Goal: Task Accomplishment & Management: Use online tool/utility

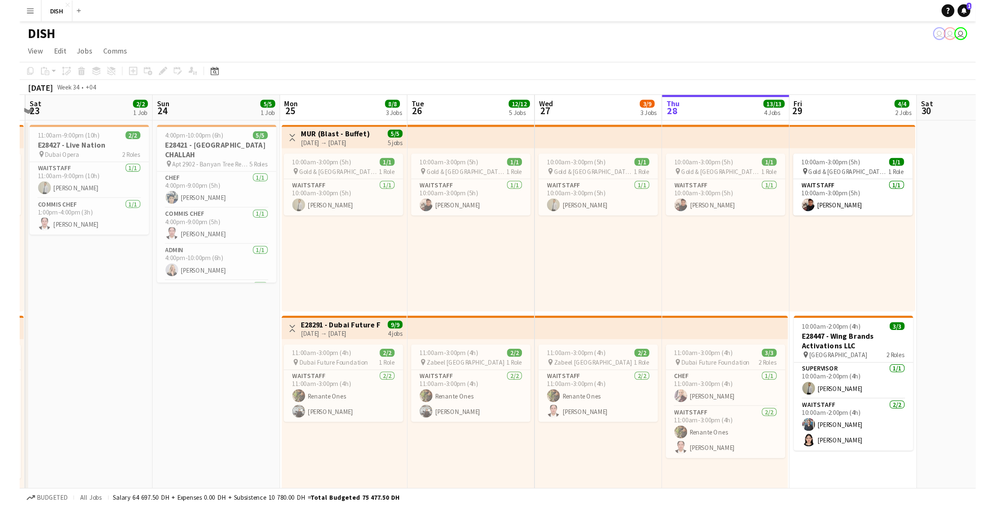
scroll to position [0, 195]
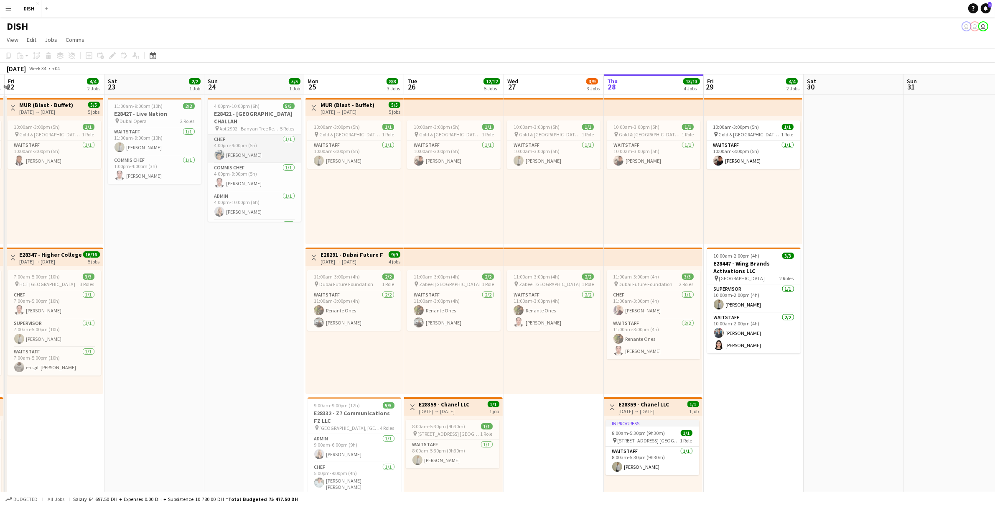
click at [277, 137] on app-card-role "Chef [DATE] 4:00pm-9:00pm (5h) [PERSON_NAME]" at bounding box center [255, 149] width 94 height 28
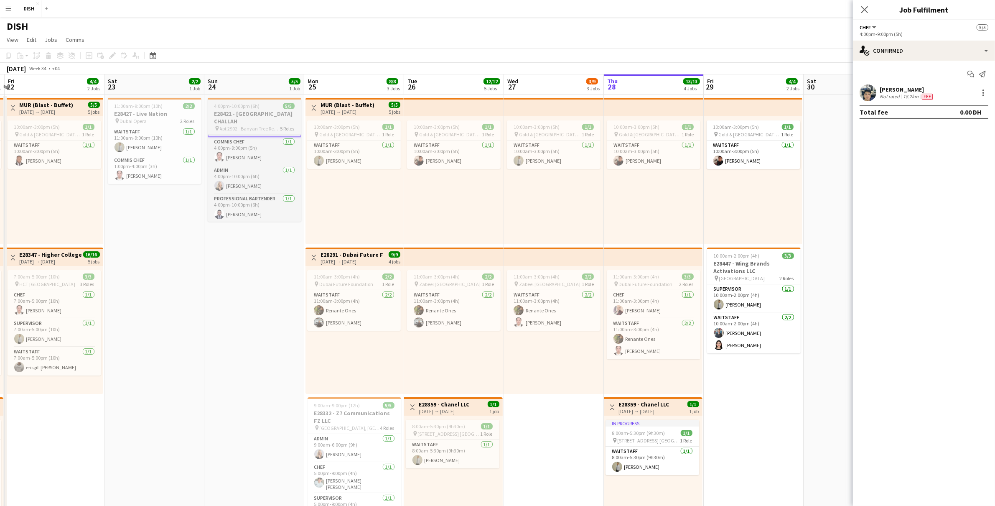
scroll to position [28, 0]
click at [8, 8] on app-icon "Menu" at bounding box center [8, 8] width 7 height 7
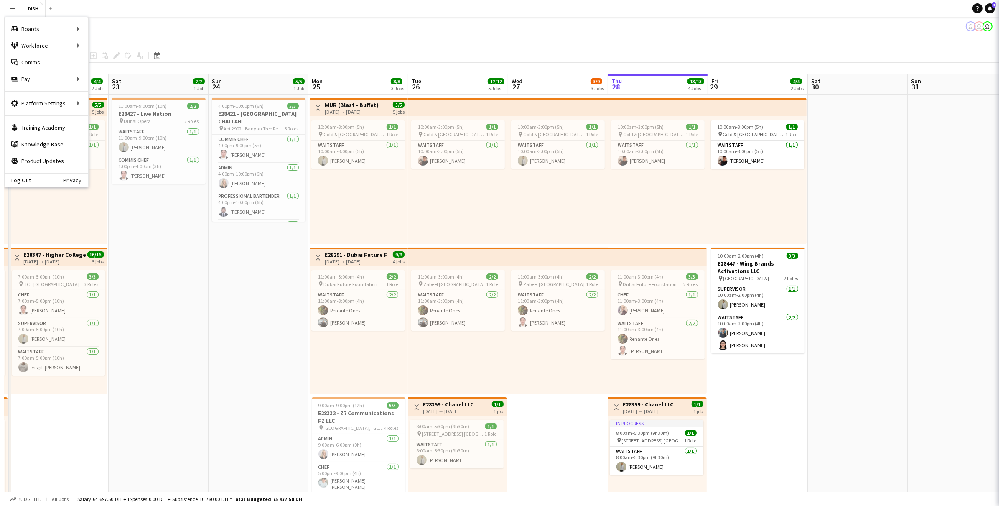
scroll to position [28, 0]
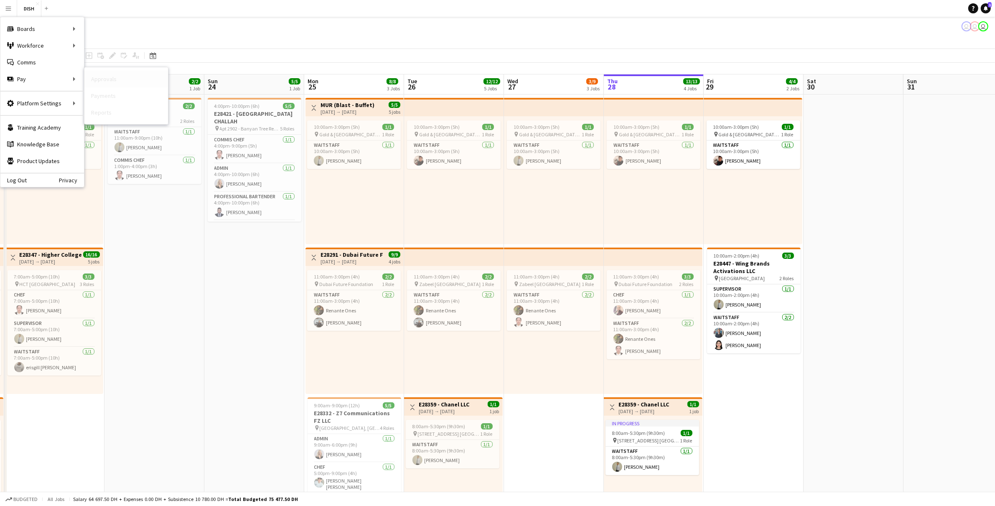
click at [98, 81] on link "Approvals" at bounding box center [126, 79] width 84 height 17
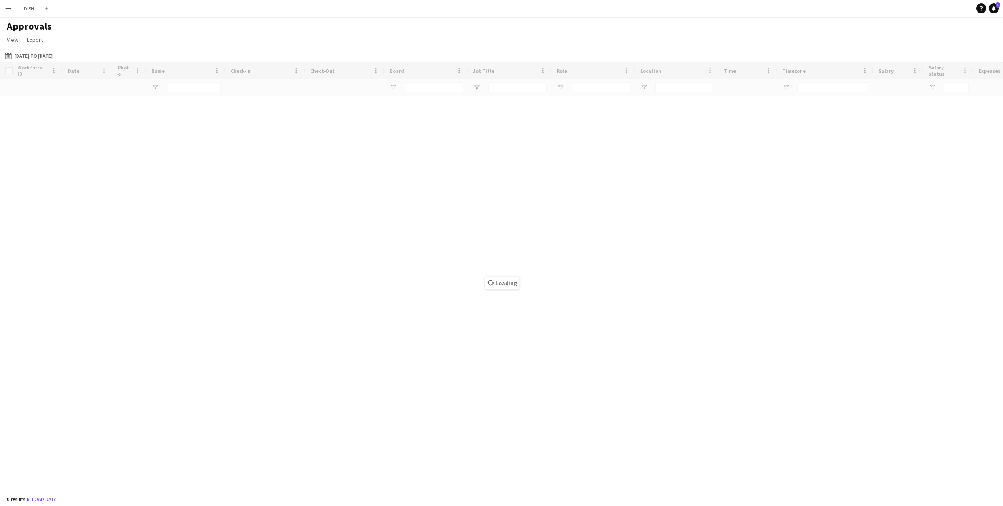
type input "*****"
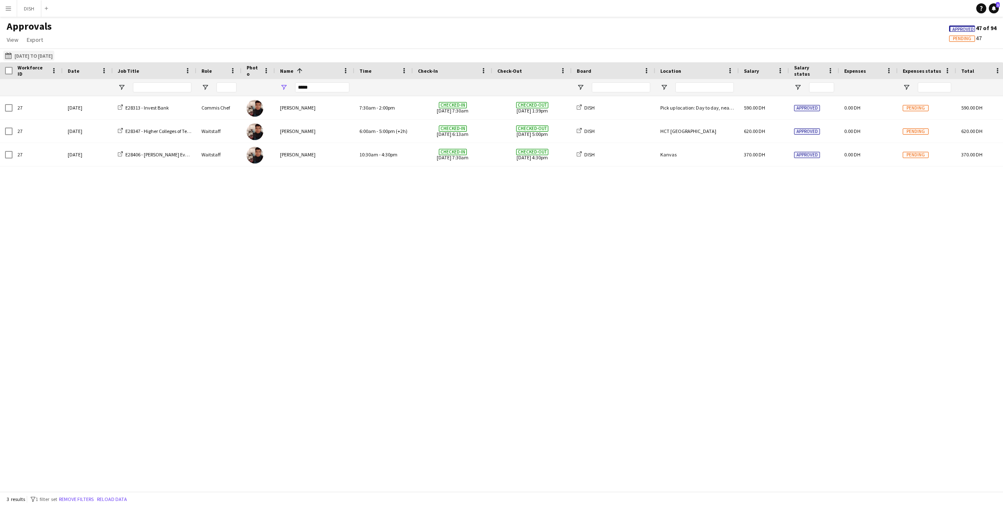
click at [54, 53] on button "[DATE] to [DATE] [DATE] to [DATE]" at bounding box center [28, 56] width 51 height 10
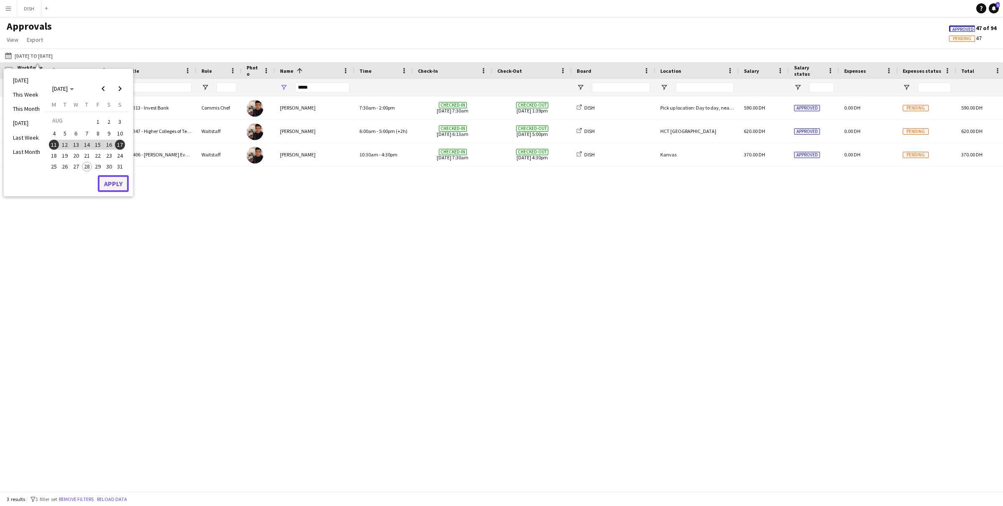
click at [121, 184] on button "Apply" at bounding box center [113, 183] width 31 height 17
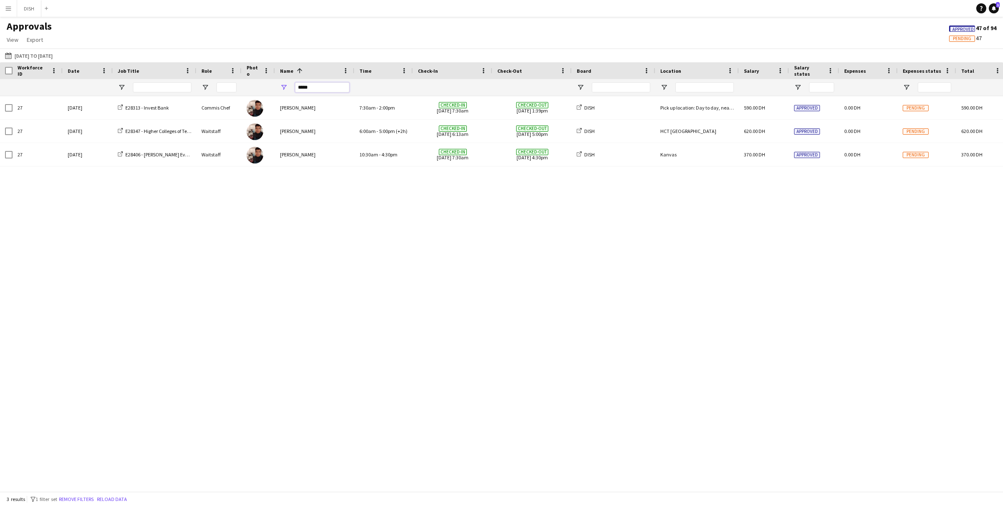
click at [330, 88] on input "*****" at bounding box center [322, 87] width 54 height 10
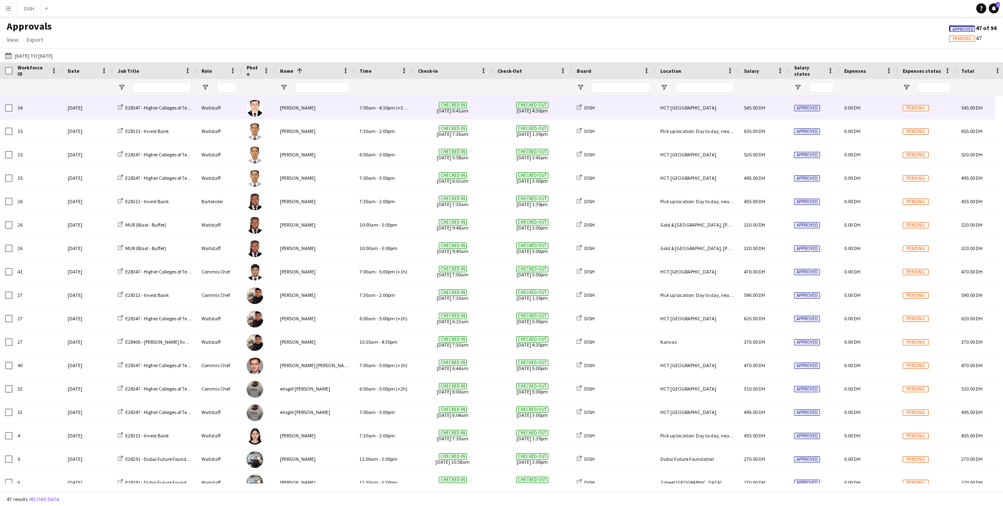
click at [320, 108] on div "[PERSON_NAME]" at bounding box center [314, 107] width 79 height 23
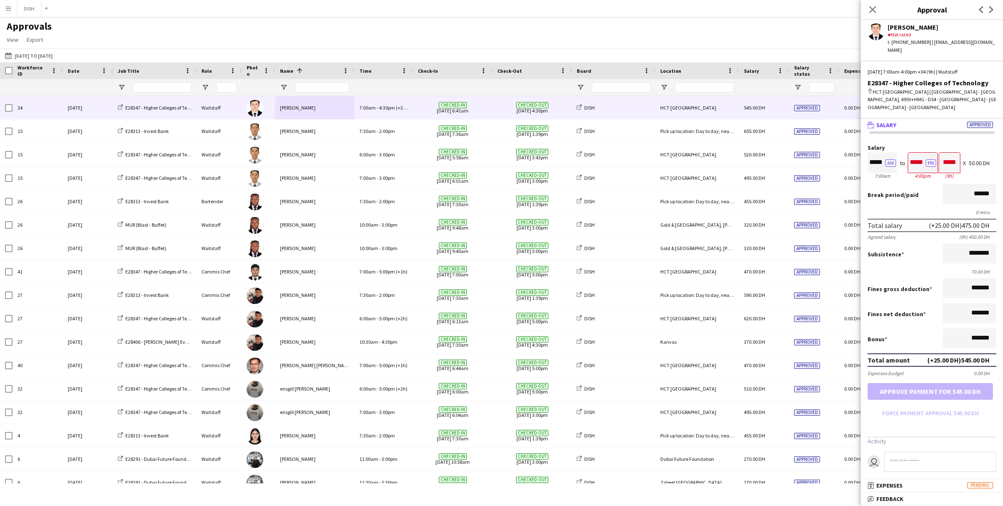
click at [749, 1] on div "Close pop-in" at bounding box center [872, 9] width 23 height 19
click at [749, 10] on icon at bounding box center [872, 9] width 7 height 7
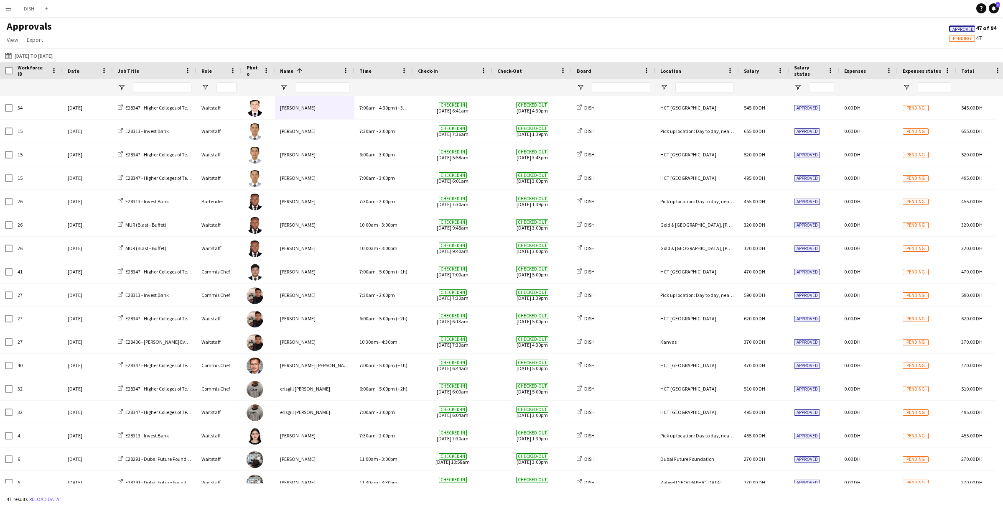
click at [6, 9] on app-icon "Menu" at bounding box center [8, 8] width 7 height 7
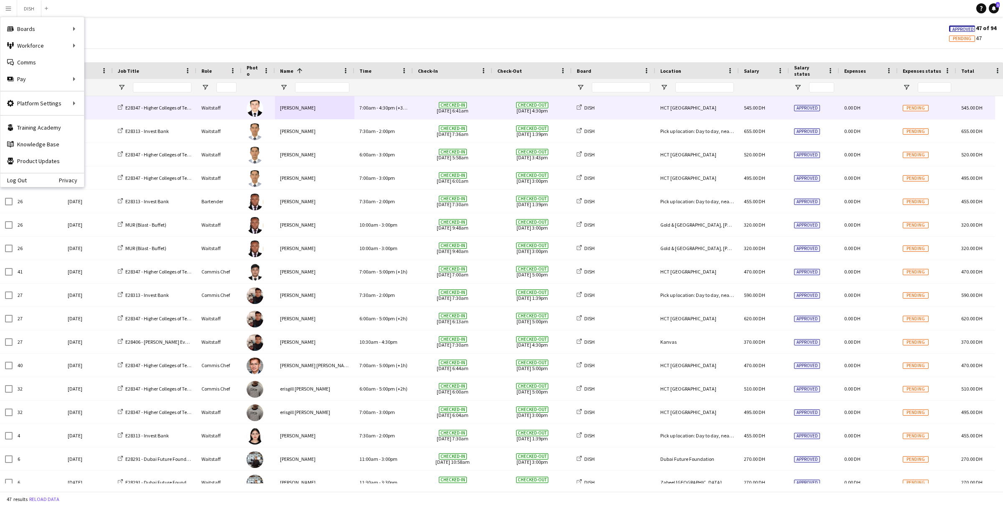
click at [293, 105] on div "[PERSON_NAME]" at bounding box center [314, 107] width 79 height 23
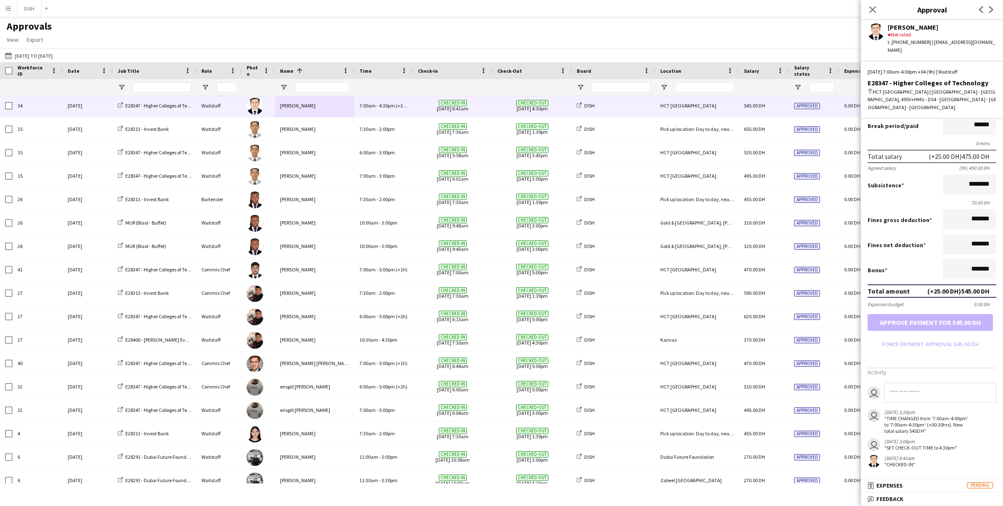
scroll to position [72, 0]
click at [7, 11] on app-icon "Menu" at bounding box center [8, 8] width 7 height 7
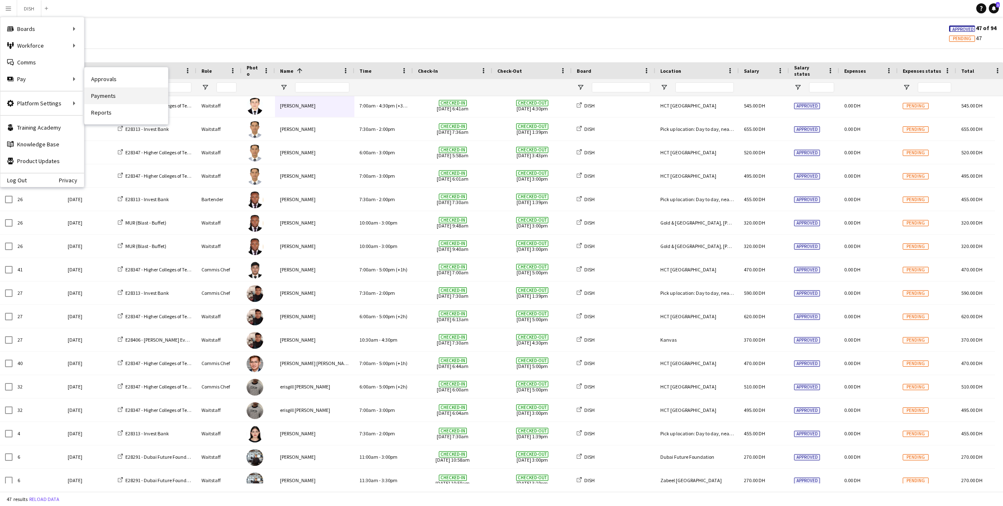
click at [107, 94] on link "Payments" at bounding box center [126, 95] width 84 height 17
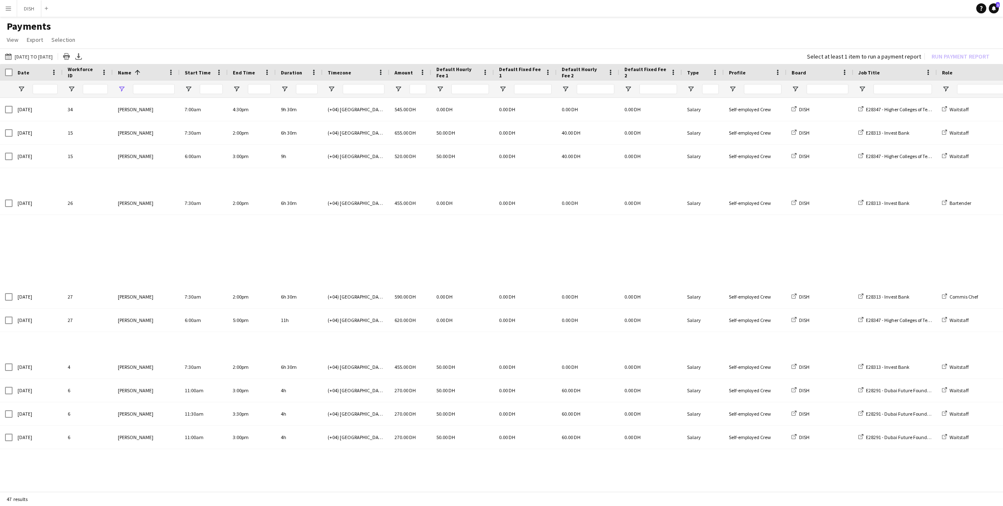
type input "**********"
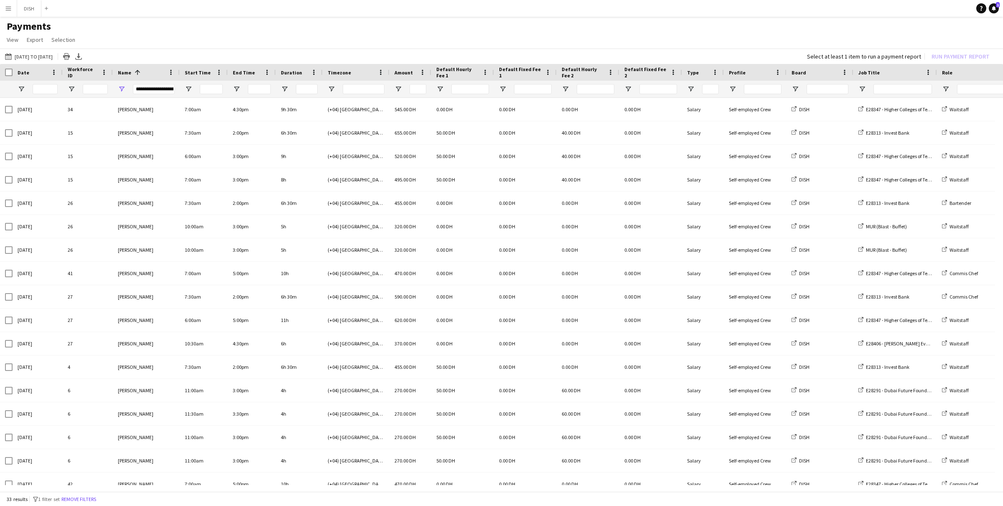
click at [126, 69] on span "Name" at bounding box center [124, 72] width 13 height 6
click at [402, 70] on span "Amount" at bounding box center [404, 72] width 18 height 6
click at [403, 70] on span "Amount" at bounding box center [401, 72] width 12 height 13
click at [417, 88] on input "Amount Filter Input" at bounding box center [418, 89] width 17 height 10
click at [397, 87] on span "Open Filter Menu" at bounding box center [399, 89] width 8 height 8
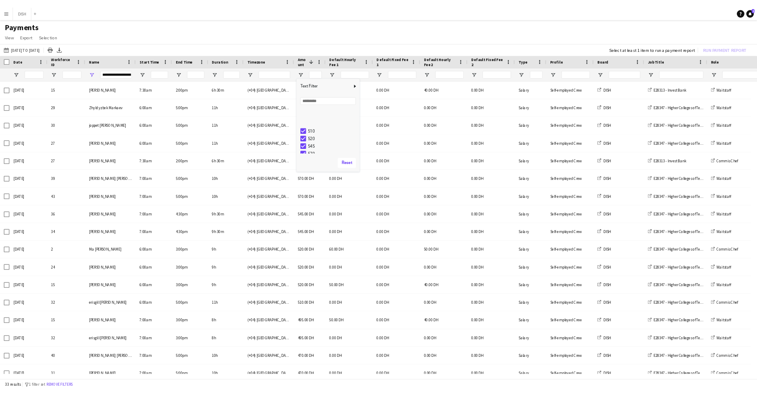
scroll to position [82, 0]
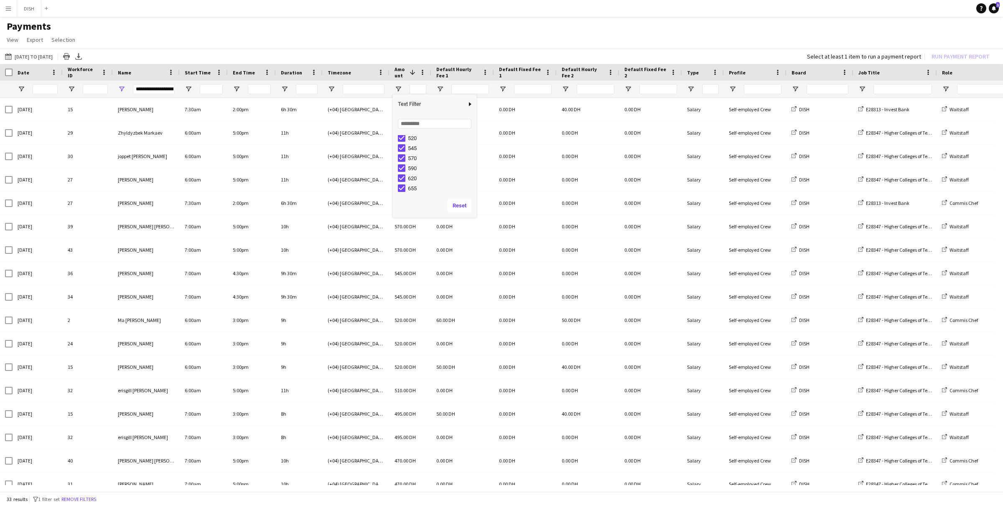
click at [181, 40] on app-page-menu "View Customise view Customise filters Reset Filters Reset View Reset All Export…" at bounding box center [501, 41] width 1003 height 16
click at [54, 55] on button "[DATE] to [DATE] [DATE] to [DATE]" at bounding box center [28, 56] width 51 height 10
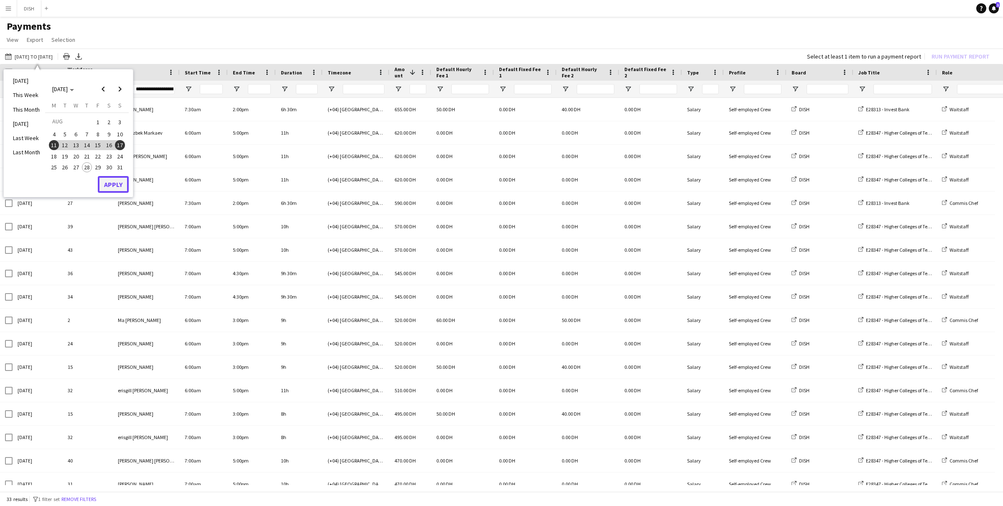
click at [113, 181] on button "Apply" at bounding box center [113, 184] width 31 height 17
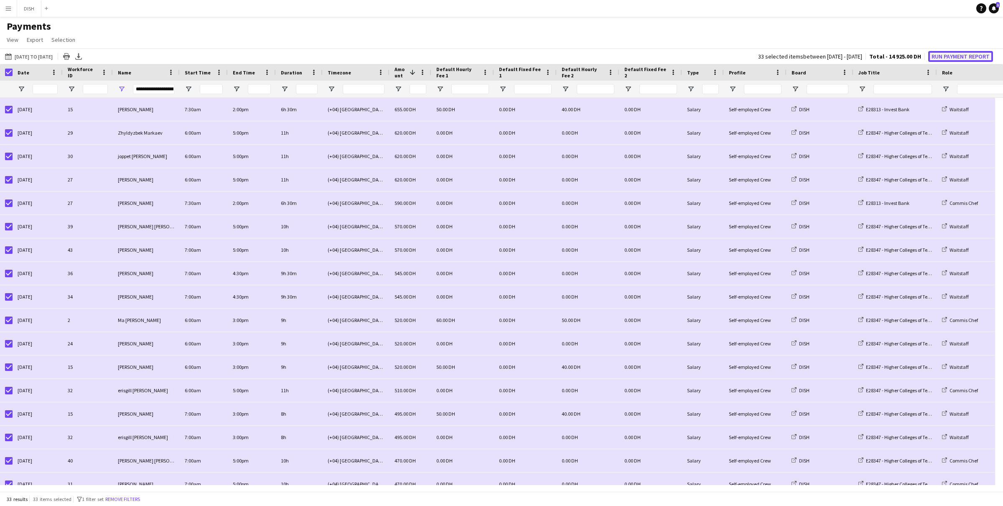
click at [749, 56] on button "Run Payment Report" at bounding box center [960, 56] width 65 height 11
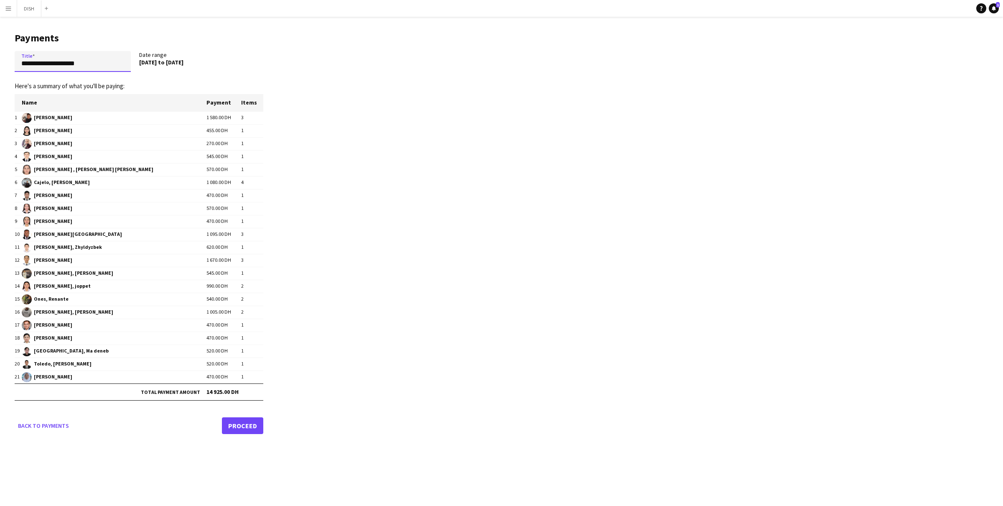
click at [64, 60] on input "**********" at bounding box center [73, 61] width 116 height 21
click at [69, 62] on input "**********" at bounding box center [73, 61] width 116 height 21
click at [98, 64] on input "**********" at bounding box center [73, 61] width 116 height 21
drag, startPoint x: 84, startPoint y: 66, endPoint x: 8, endPoint y: 64, distance: 76.5
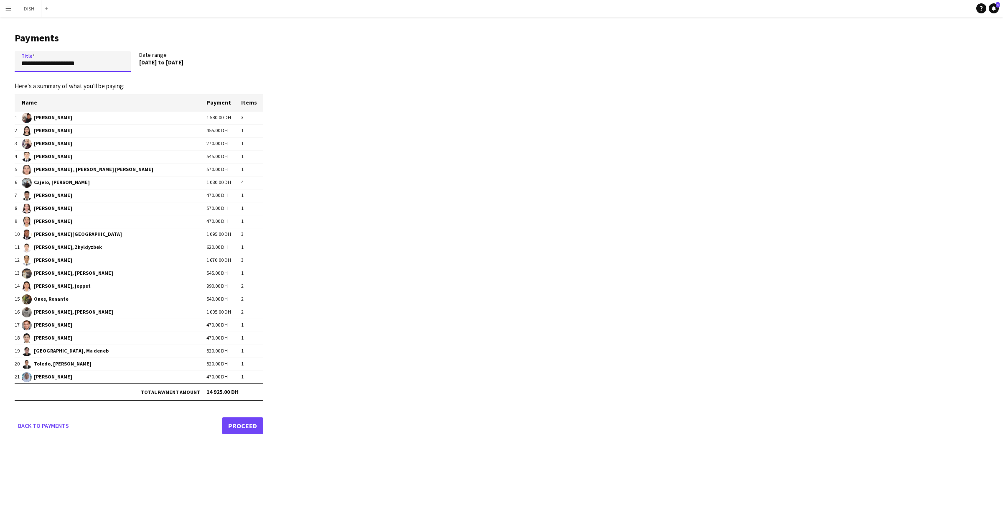
click at [8, 64] on main "**********" at bounding box center [136, 232] width 272 height 430
type input "**********"
click at [251, 396] on link "Proceed" at bounding box center [242, 425] width 41 height 17
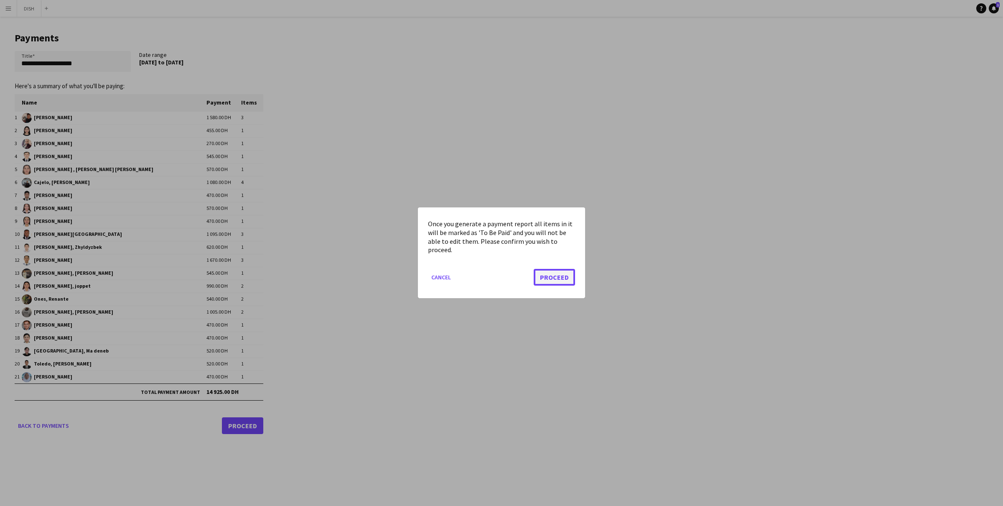
click at [563, 277] on button "Proceed" at bounding box center [554, 277] width 41 height 17
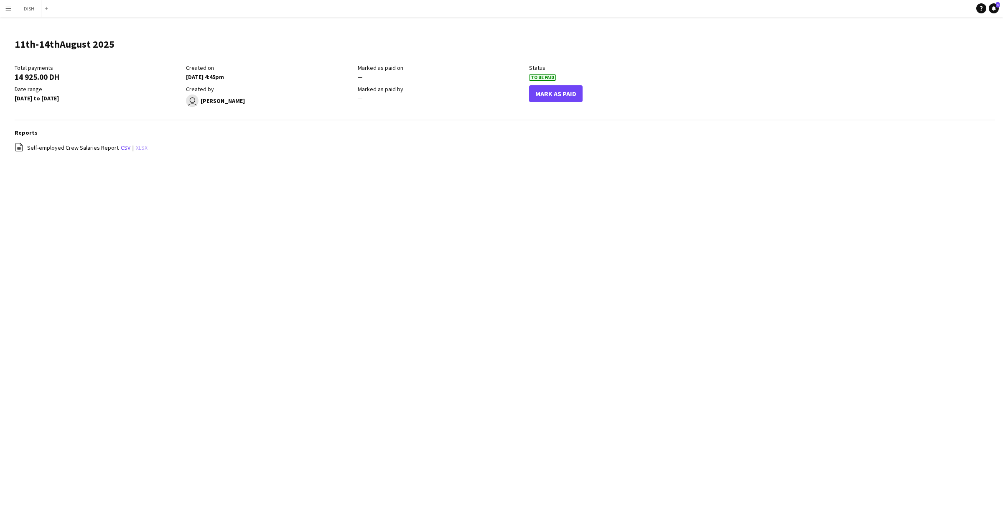
click at [142, 148] on link "xlsx" at bounding box center [142, 148] width 12 height 8
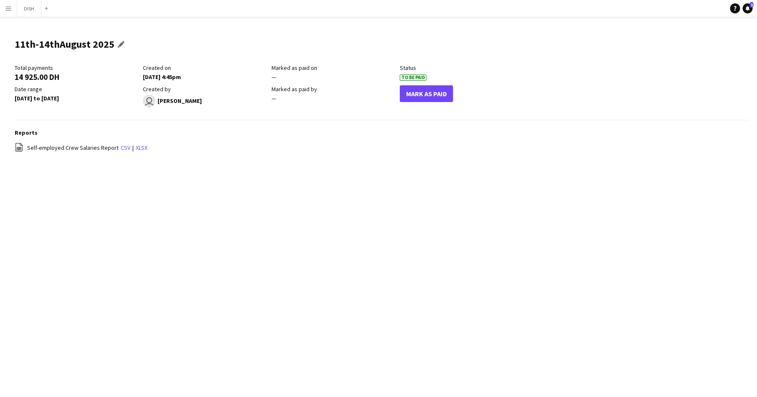
click at [113, 44] on div "11th-14thAugust 2025 Edit this field" at bounding box center [72, 47] width 114 height 33
click at [118, 45] on app-icon "Edit this field" at bounding box center [123, 44] width 10 height 7
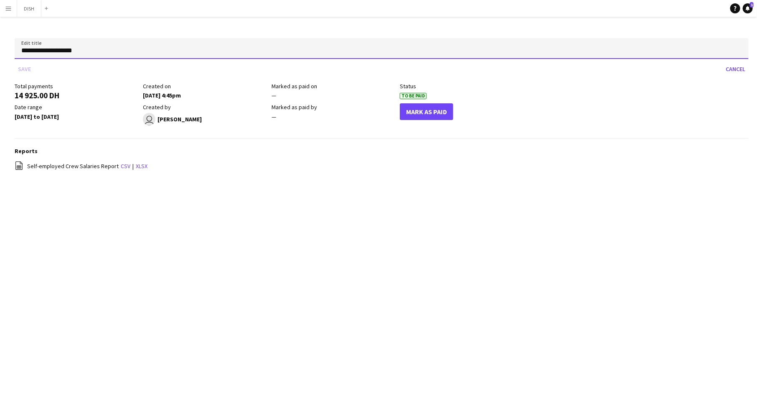
click at [31, 51] on input "**********" at bounding box center [382, 48] width 734 height 21
click at [28, 51] on input "**********" at bounding box center [382, 48] width 734 height 21
click at [57, 51] on input "**********" at bounding box center [382, 48] width 734 height 21
click at [63, 53] on input "**********" at bounding box center [382, 48] width 734 height 21
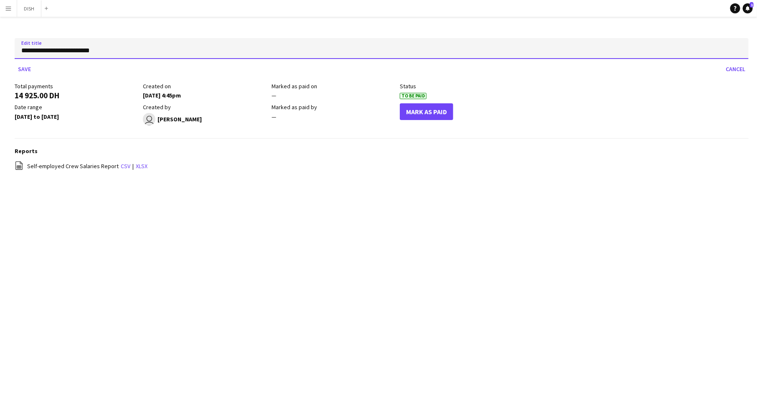
click at [104, 50] on input "**********" at bounding box center [382, 48] width 734 height 21
type input "**********"
click button "Save" at bounding box center [25, 68] width 20 height 13
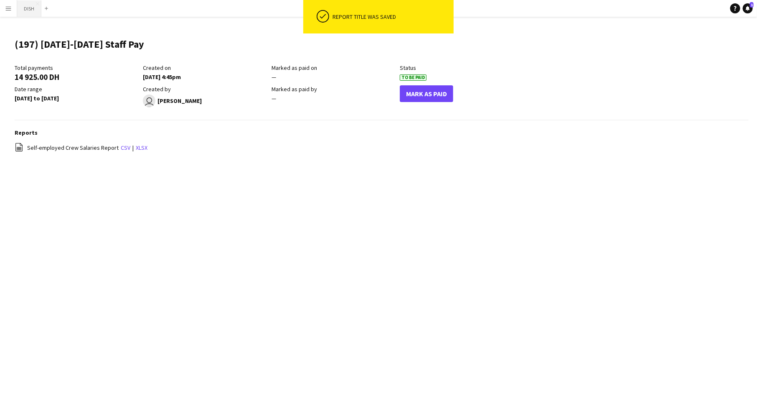
click at [26, 9] on button "DISH Close" at bounding box center [29, 8] width 24 height 16
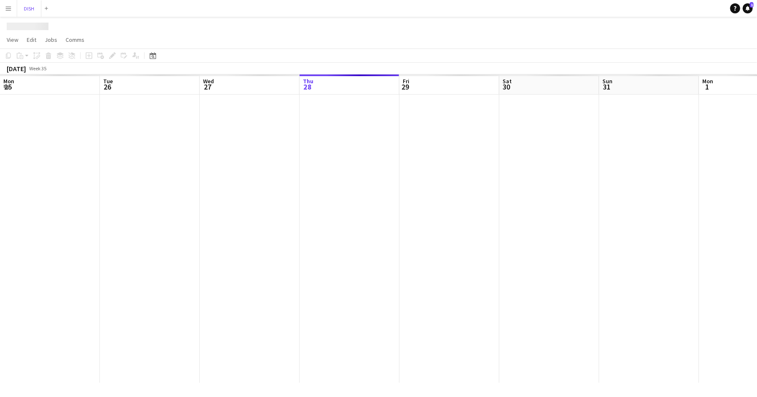
scroll to position [0, 200]
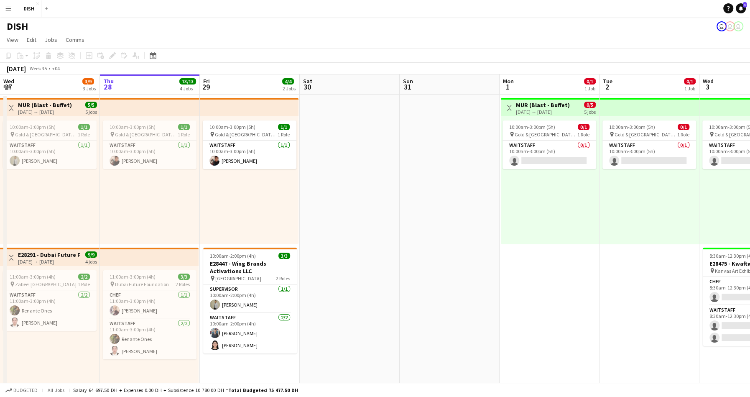
click at [2, 9] on button "Menu" at bounding box center [8, 8] width 17 height 17
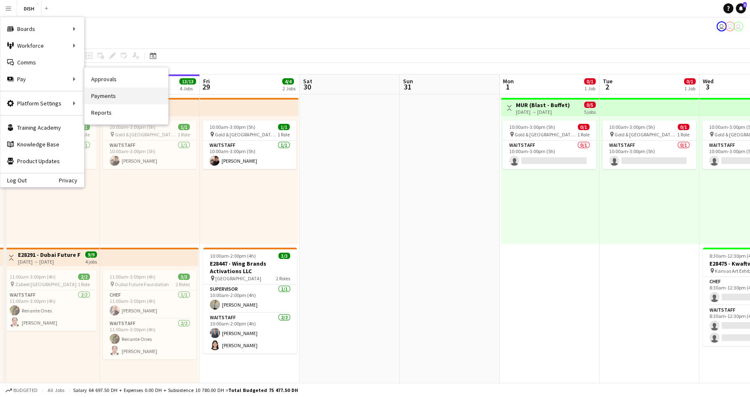
click at [120, 97] on link "Payments" at bounding box center [126, 95] width 84 height 17
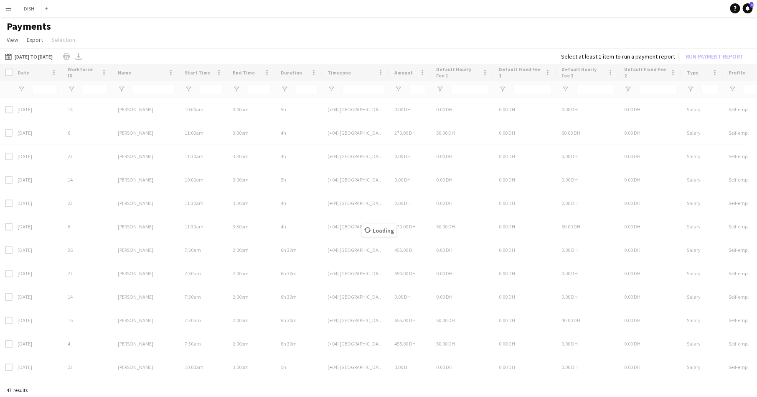
type input "***"
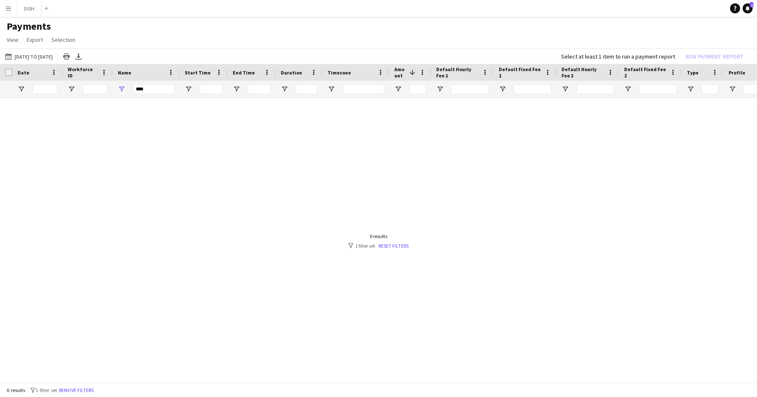
click at [5, 12] on button "Menu" at bounding box center [8, 8] width 17 height 17
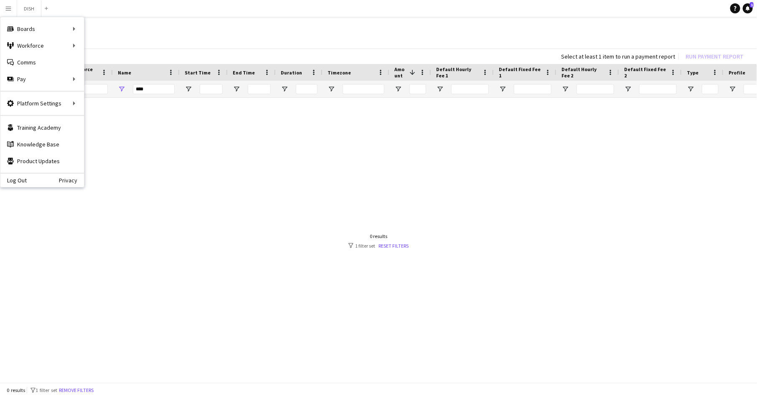
click at [326, 26] on h1 "Payments" at bounding box center [378, 26] width 757 height 13
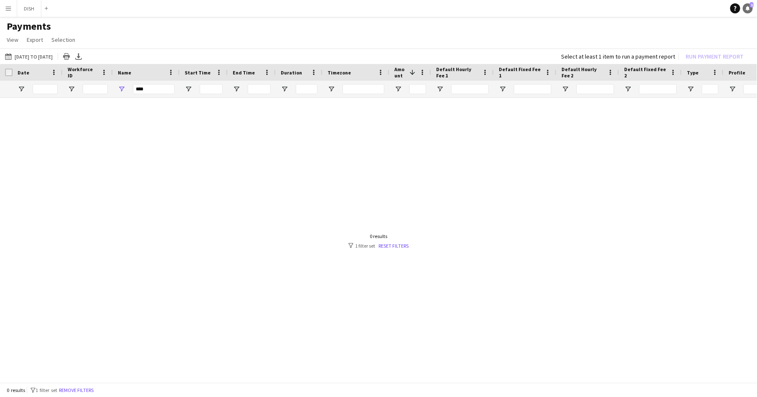
click at [746, 10] on icon at bounding box center [748, 8] width 4 height 4
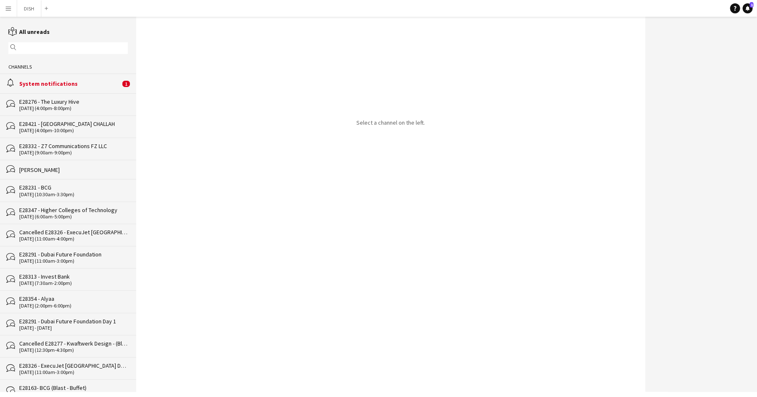
click at [99, 78] on div "alarm System notifications 1" at bounding box center [68, 83] width 136 height 19
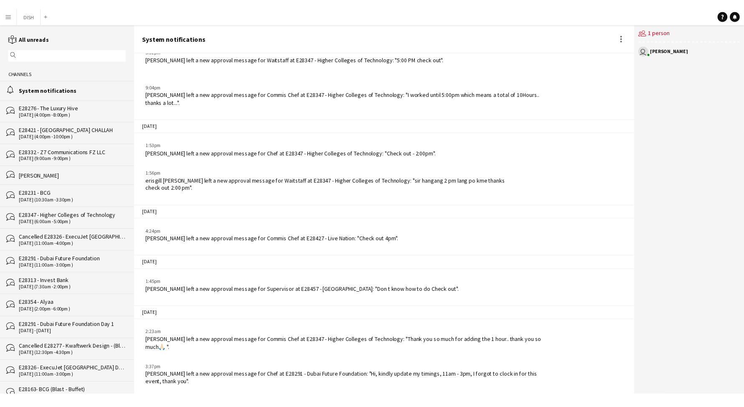
scroll to position [280, 0]
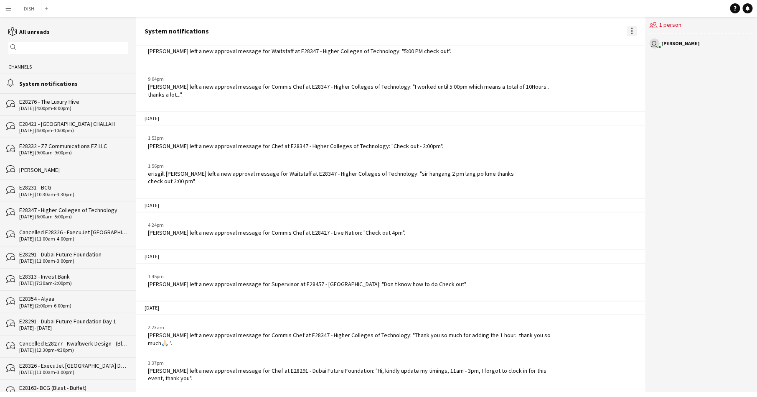
click at [633, 31] on div at bounding box center [632, 31] width 2 height 2
click at [615, 33] on div at bounding box center [378, 198] width 757 height 397
click at [9, 7] on app-icon "Menu" at bounding box center [8, 8] width 7 height 7
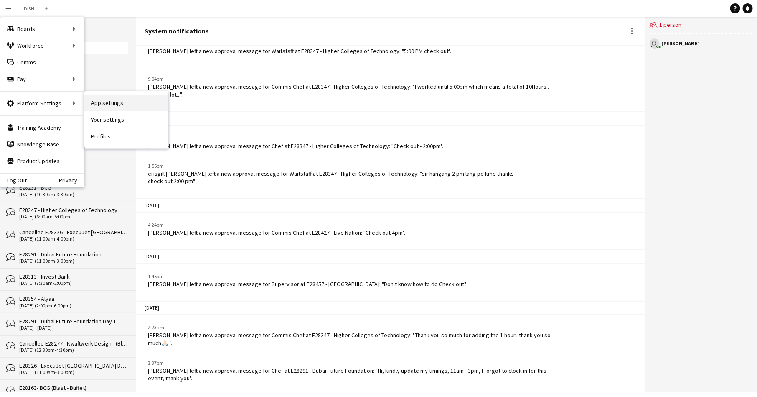
click at [96, 100] on link "App settings" at bounding box center [126, 102] width 84 height 17
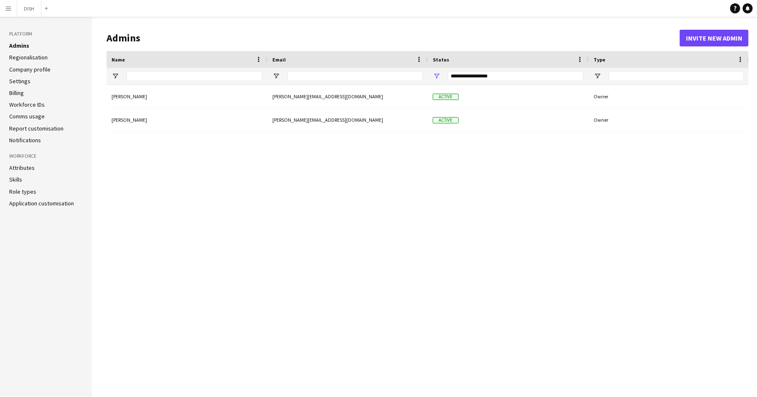
click at [15, 181] on link "Skills" at bounding box center [15, 180] width 13 height 8
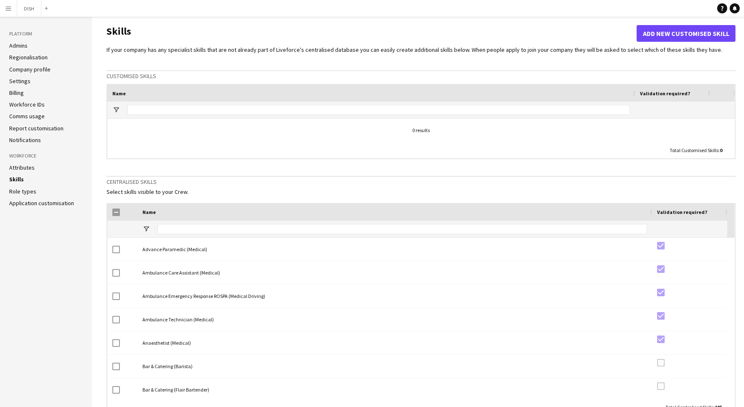
click at [18, 46] on link "Admins" at bounding box center [18, 46] width 18 height 8
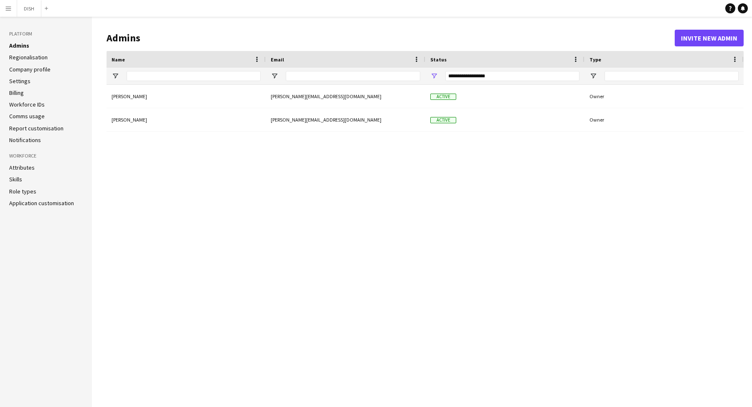
click at [31, 117] on link "Comms usage" at bounding box center [27, 116] width 36 height 8
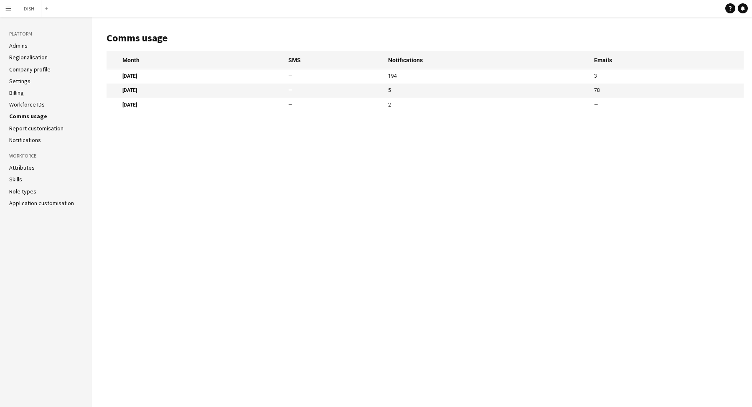
click at [33, 129] on link "Report customisation" at bounding box center [36, 129] width 54 height 8
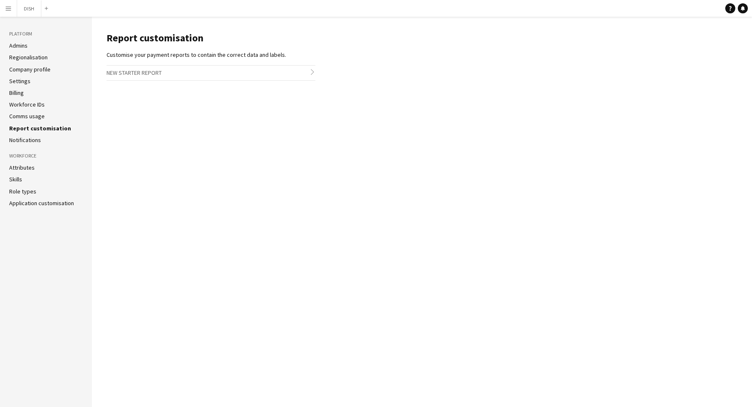
click at [30, 140] on link "Notifications" at bounding box center [25, 140] width 32 height 8
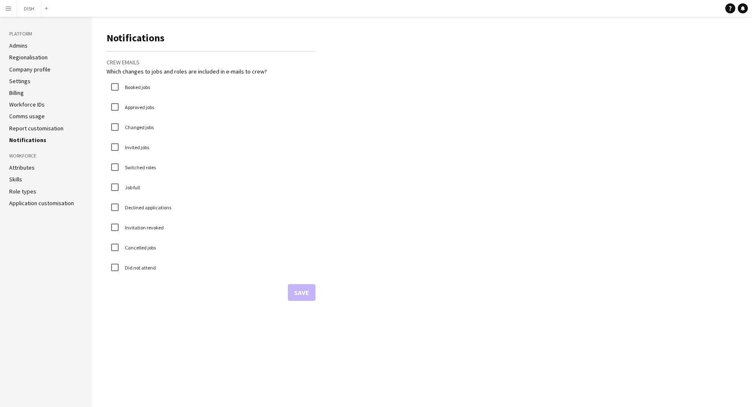
click at [20, 193] on link "Role types" at bounding box center [22, 192] width 27 height 8
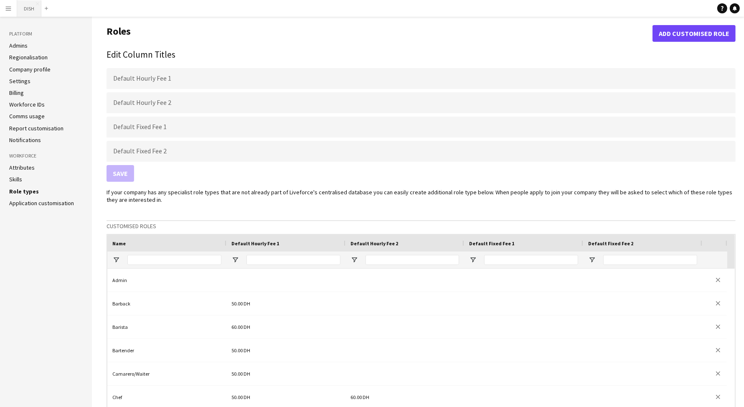
click at [22, 16] on button "DISH Close" at bounding box center [29, 8] width 24 height 16
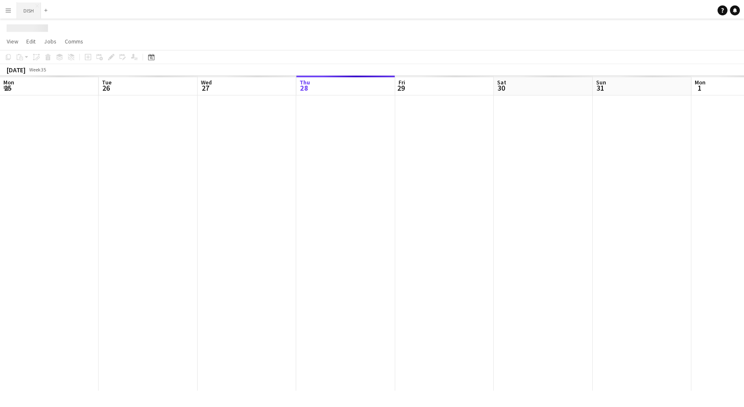
scroll to position [0, 200]
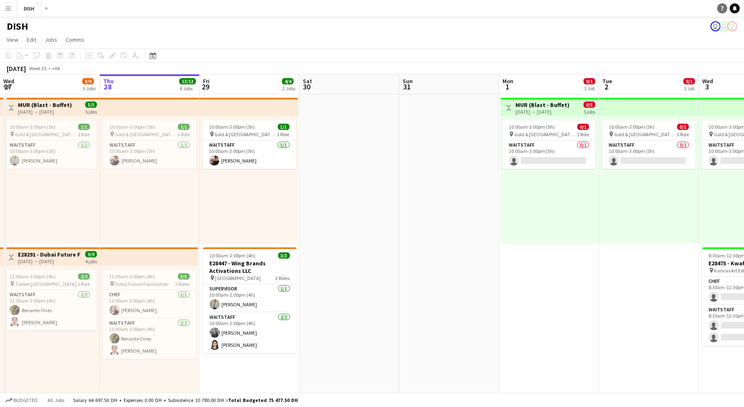
click at [725, 8] on icon "Help" at bounding box center [722, 8] width 5 height 5
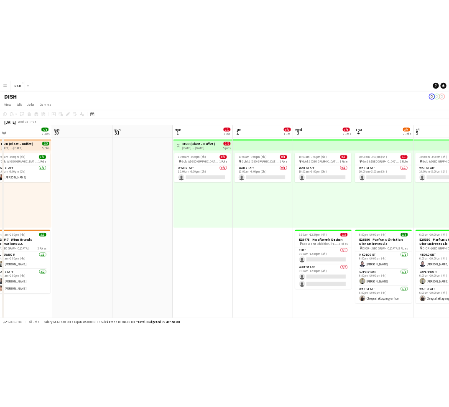
scroll to position [0, 318]
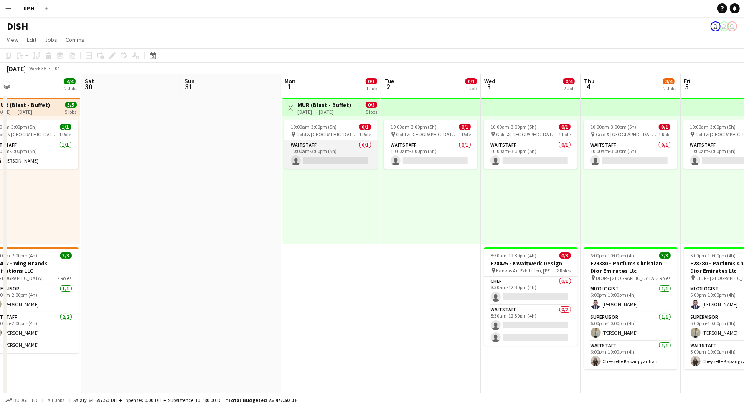
click at [324, 152] on app-card-role "Waitstaff 0/1 10:00am-3:00pm (5h) single-neutral-actions" at bounding box center [331, 154] width 94 height 28
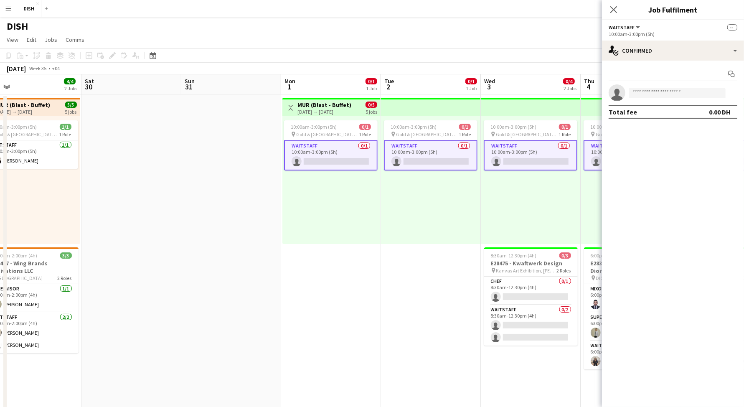
click at [336, 153] on app-card-role "Waitstaff 0/1 10:00am-3:00pm (5h) single-neutral-actions" at bounding box center [331, 155] width 94 height 30
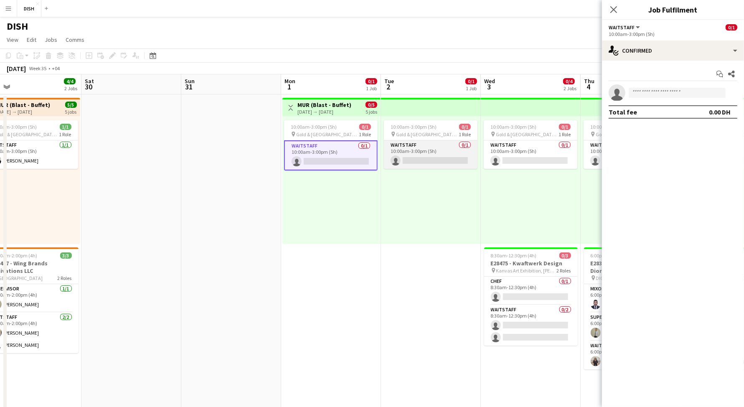
click at [404, 153] on app-card-role "Waitstaff 0/1 10:00am-3:00pm (5h) single-neutral-actions" at bounding box center [431, 154] width 94 height 28
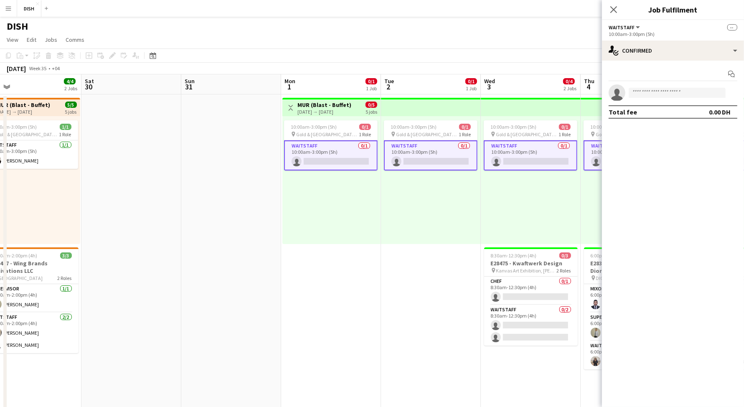
click at [433, 153] on app-card-role "Waitstaff 0/1 10:00am-3:00pm (5h) single-neutral-actions" at bounding box center [431, 155] width 94 height 30
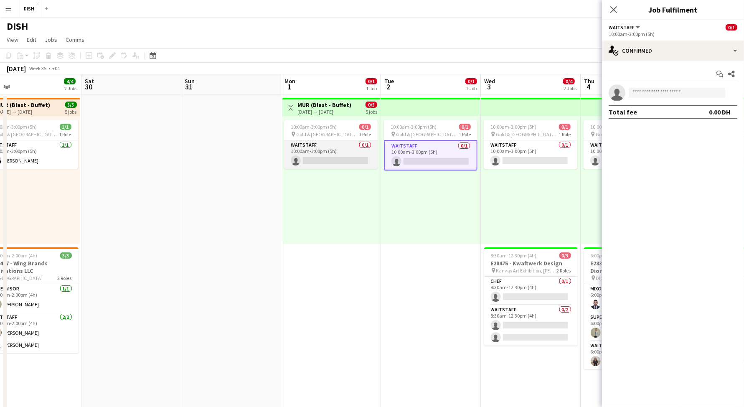
click at [351, 148] on app-card-role "Waitstaff 0/1 10:00am-3:00pm (5h) single-neutral-actions" at bounding box center [331, 154] width 94 height 28
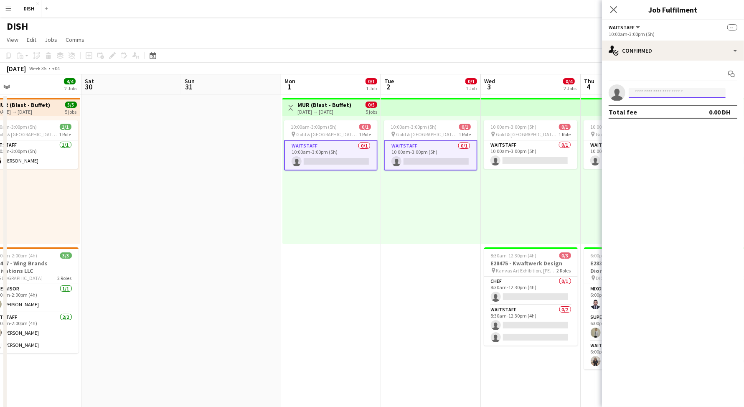
click at [637, 95] on input at bounding box center [677, 93] width 97 height 10
type input "******"
click at [648, 110] on span "[EMAIL_ADDRESS][DOMAIN_NAME]" at bounding box center [678, 111] width 84 height 7
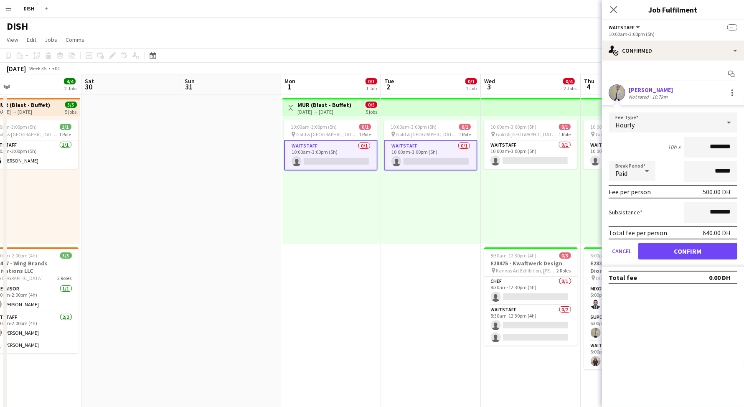
click at [704, 146] on input "********" at bounding box center [710, 147] width 53 height 21
type input "****"
click at [706, 202] on input "********" at bounding box center [710, 212] width 53 height 21
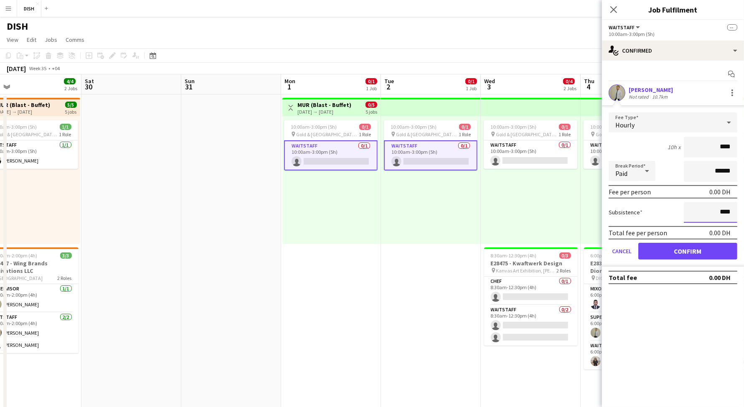
type input "****"
click at [695, 254] on button "Confirm" at bounding box center [688, 251] width 99 height 17
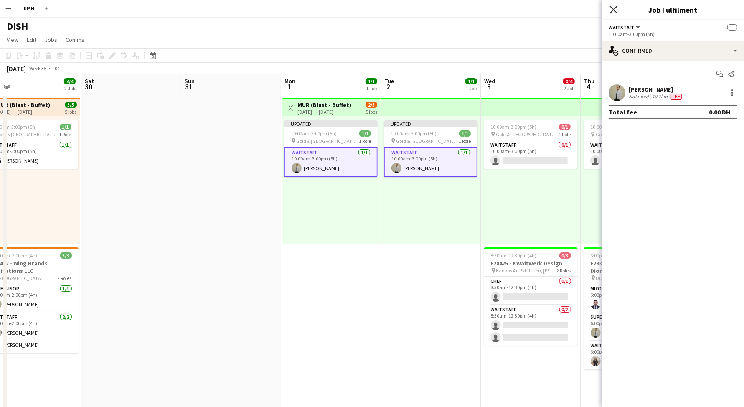
click at [616, 8] on icon "Close pop-in" at bounding box center [614, 9] width 8 height 8
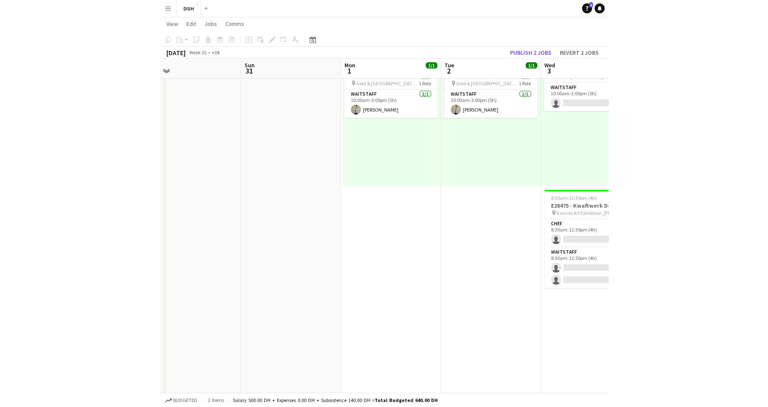
scroll to position [63, 0]
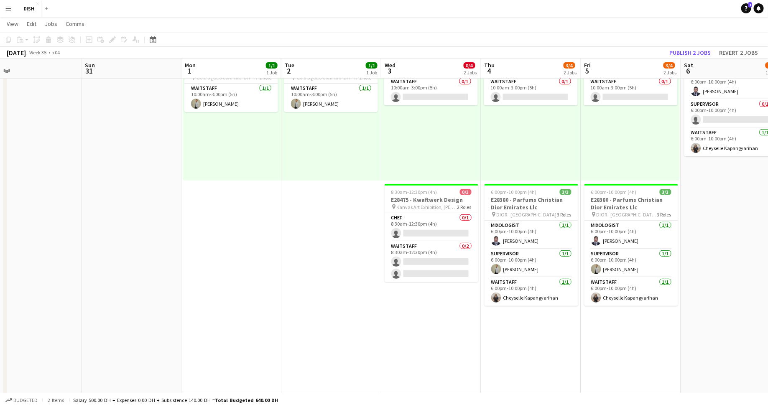
click at [7, 8] on app-icon "Menu" at bounding box center [8, 8] width 7 height 7
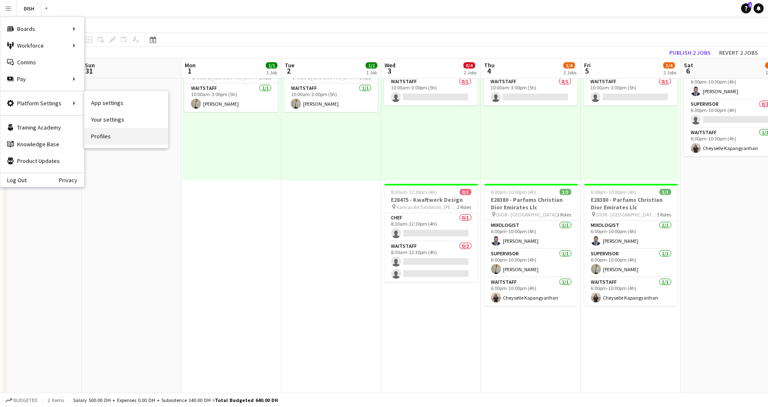
click at [129, 136] on link "Profiles" at bounding box center [126, 136] width 84 height 17
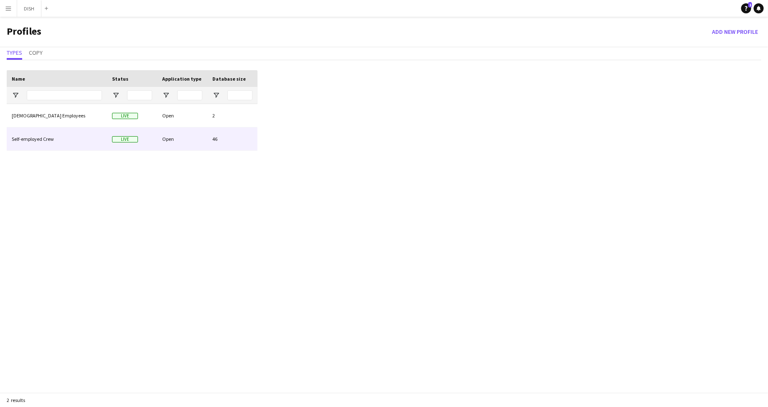
click at [112, 132] on div "Live" at bounding box center [132, 138] width 50 height 23
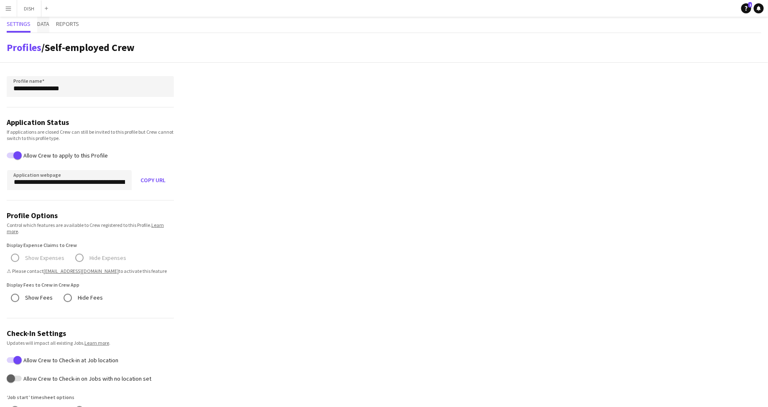
click at [43, 25] on span "Data" at bounding box center [43, 24] width 12 height 6
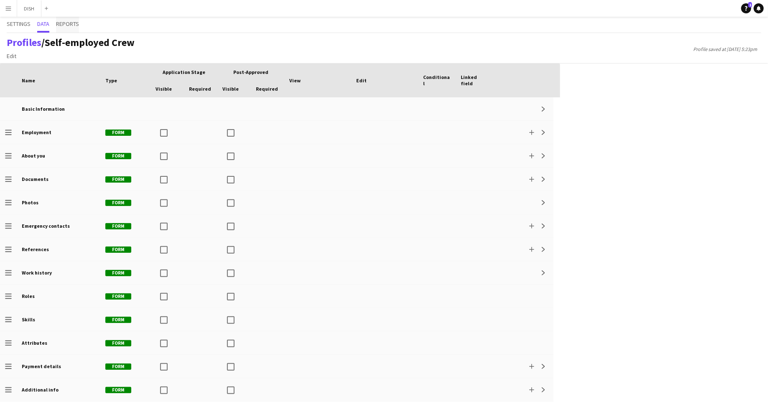
click at [70, 25] on span "Reports" at bounding box center [67, 24] width 23 height 6
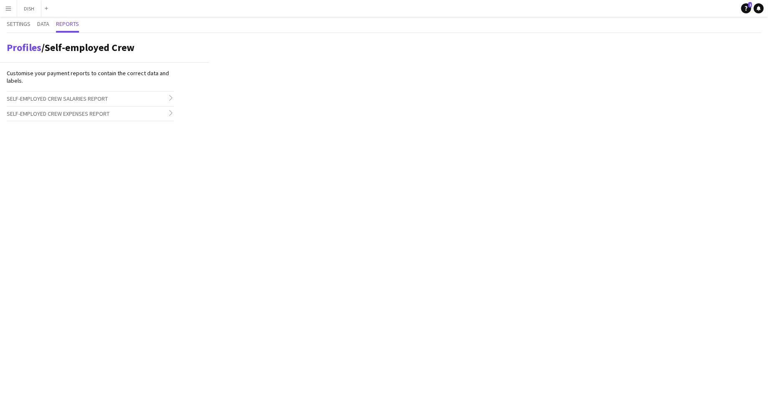
click at [98, 101] on span "Self-employed Crew Salaries Report" at bounding box center [57, 99] width 101 height 8
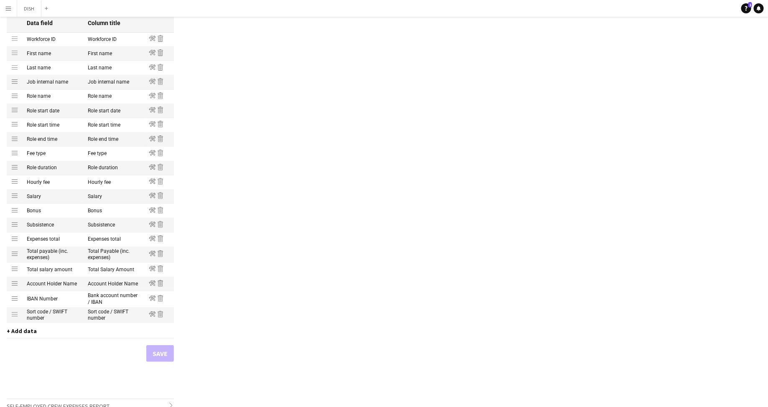
scroll to position [134, 0]
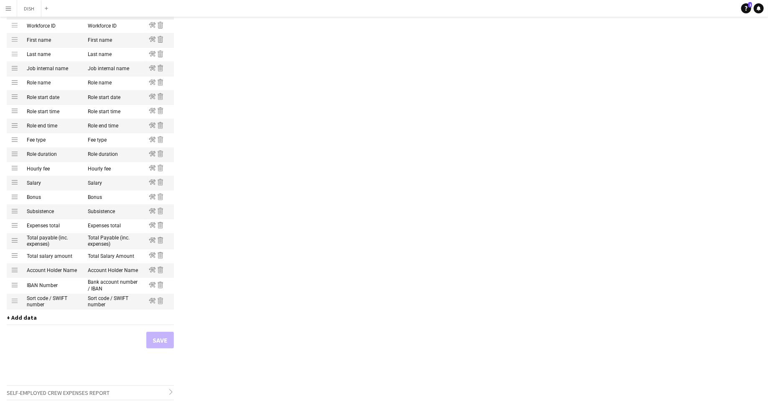
click at [26, 317] on span "+ Add data" at bounding box center [22, 318] width 30 height 8
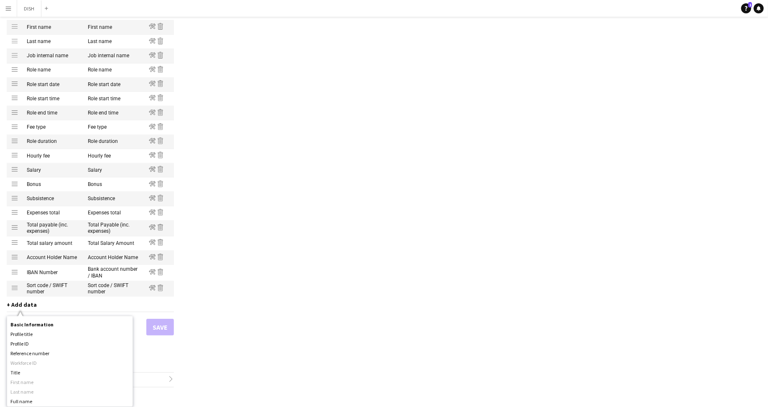
click at [201, 284] on app-profile-reports "Profiles / Self-employed Crew Customise your payment reports to contain the cor…" at bounding box center [104, 140] width 209 height 507
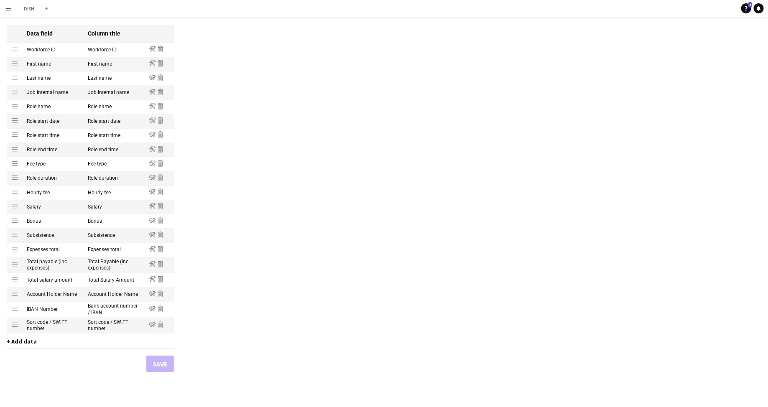
scroll to position [134, 0]
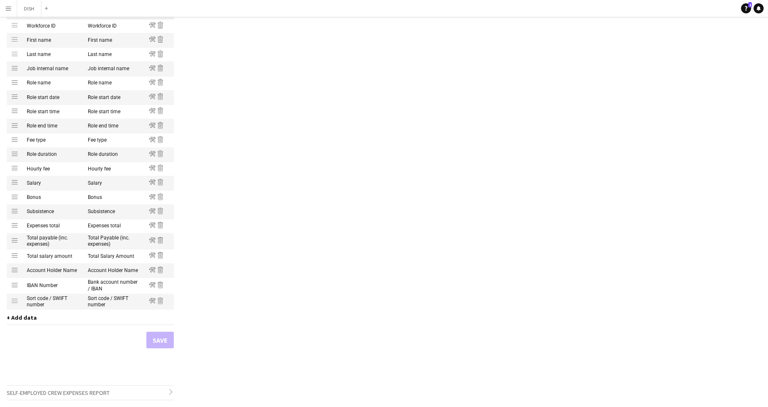
click at [28, 318] on span "+ Add data" at bounding box center [22, 318] width 30 height 8
click at [233, 312] on div "Profiles / Self-employed Crew Customise your payment reports to contain the cor…" at bounding box center [384, 153] width 768 height 507
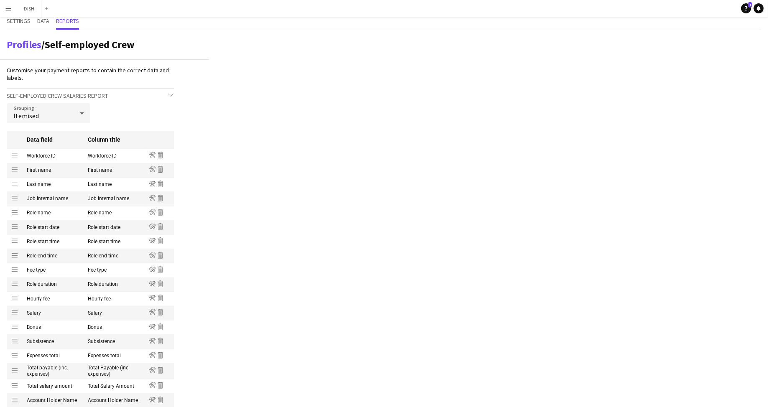
scroll to position [0, 0]
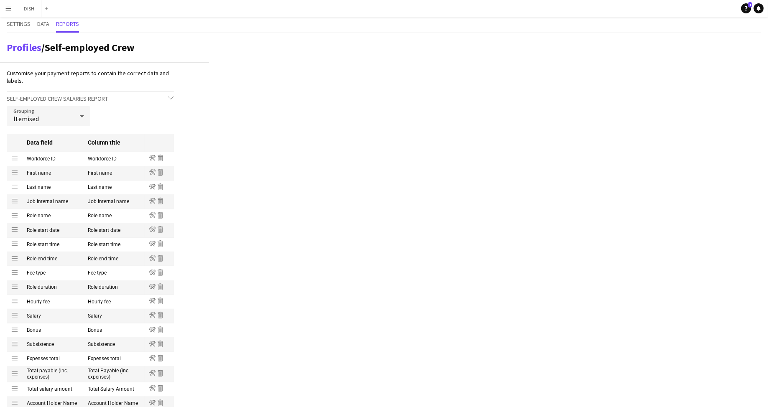
click at [74, 115] on div at bounding box center [82, 116] width 17 height 17
click at [201, 155] on div at bounding box center [384, 203] width 768 height 407
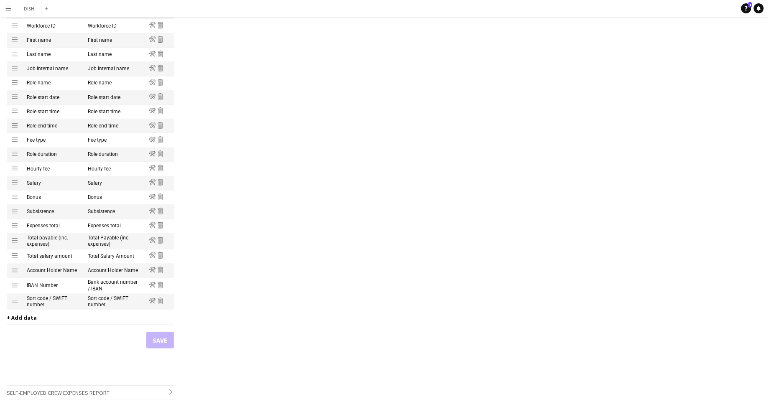
click at [13, 323] on div "+ Add data Basic Information Profile title Profile ID Reference number Workforc…" at bounding box center [90, 319] width 167 height 11
click at [13, 318] on span "+ Add data" at bounding box center [22, 318] width 30 height 8
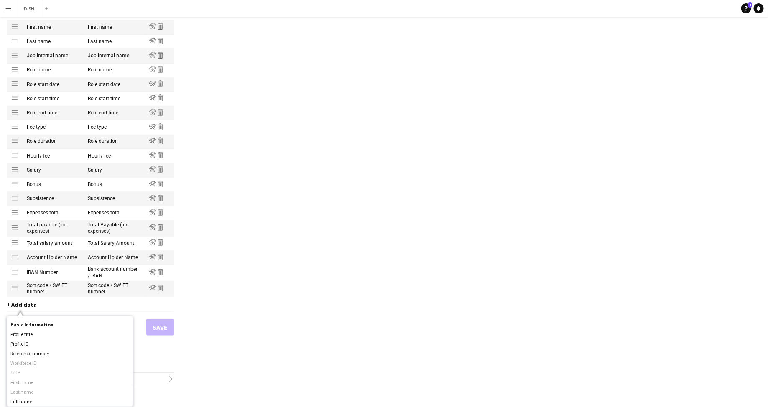
scroll to position [0, 0]
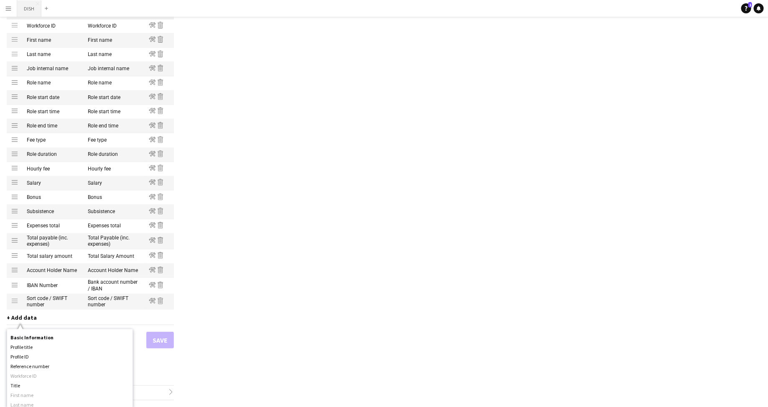
click at [25, 10] on button "DISH Close" at bounding box center [29, 8] width 24 height 16
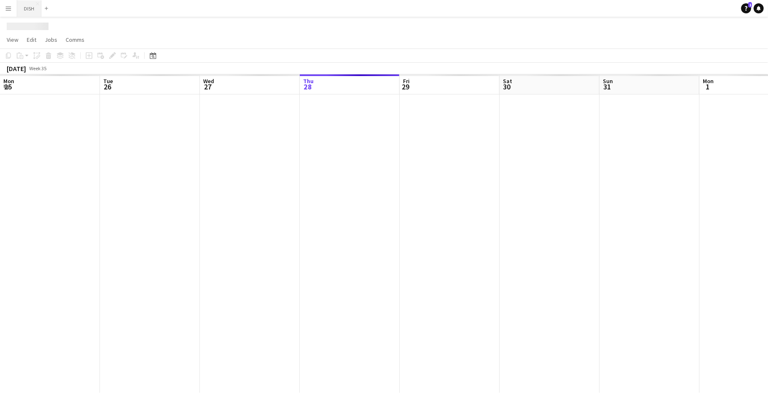
scroll to position [0, 200]
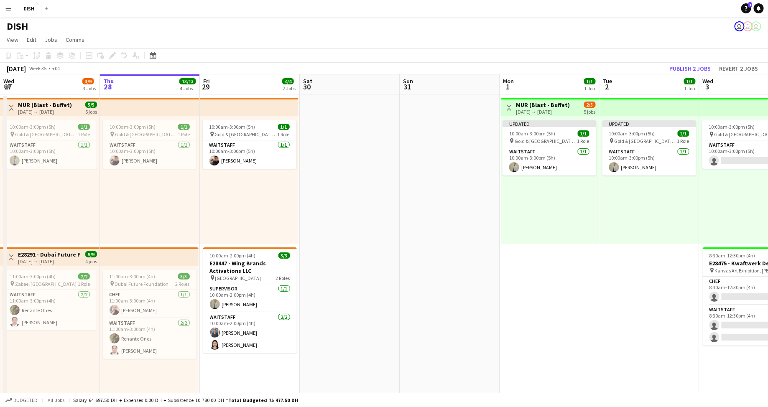
click at [8, 11] on app-icon "Menu" at bounding box center [8, 8] width 7 height 7
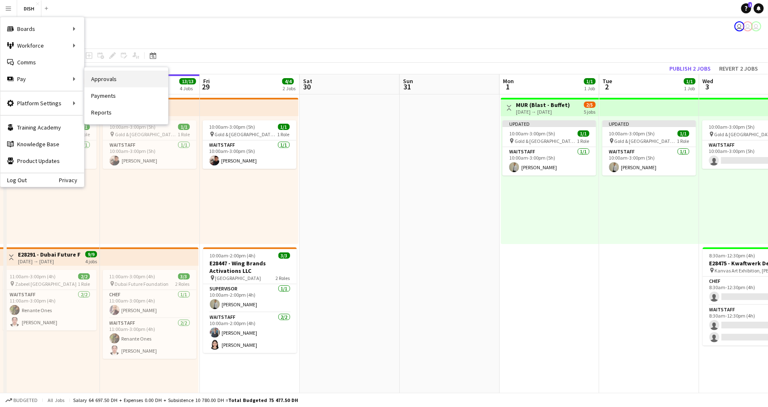
click at [97, 76] on link "Approvals" at bounding box center [126, 79] width 84 height 17
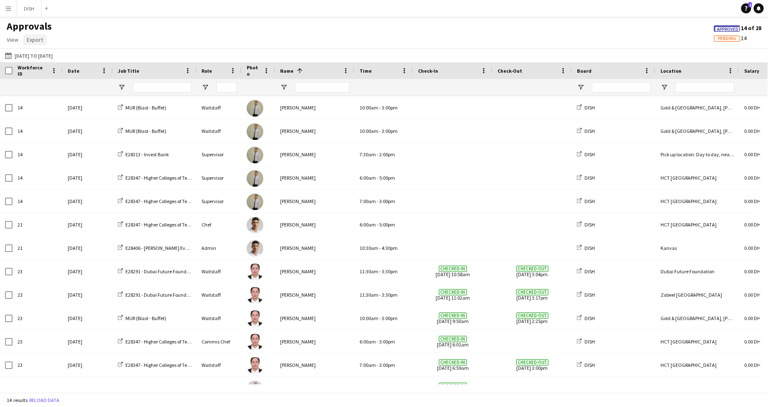
click at [32, 37] on span "Export" at bounding box center [35, 40] width 16 height 8
click at [41, 54] on span "Export as XLSX" at bounding box center [49, 58] width 36 height 8
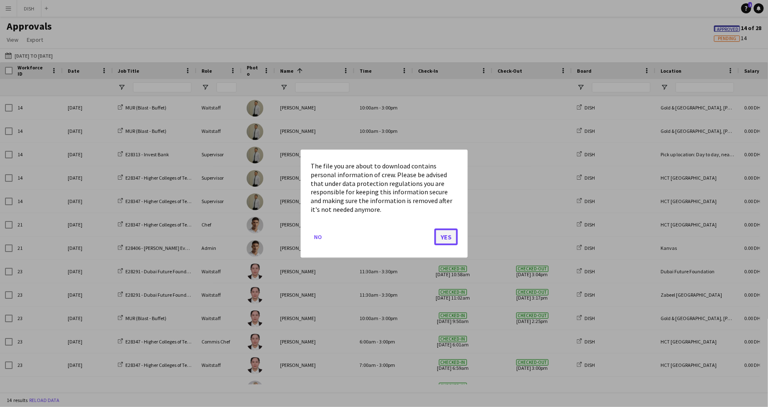
click at [448, 236] on button "Yes" at bounding box center [445, 236] width 23 height 17
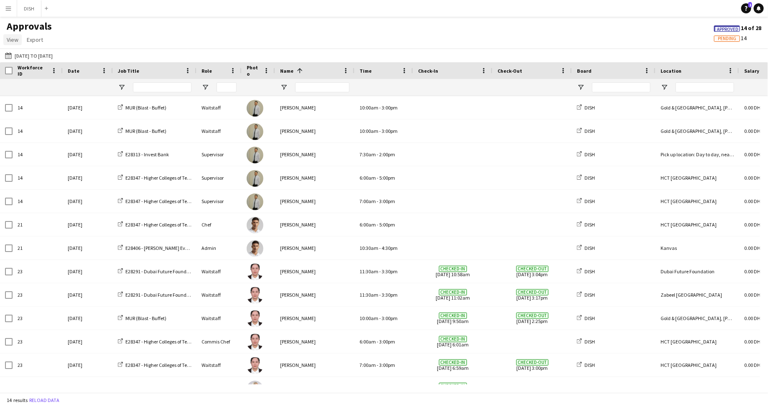
click at [10, 38] on span "View" at bounding box center [13, 40] width 12 height 8
click at [7, 12] on button "Menu" at bounding box center [8, 8] width 17 height 17
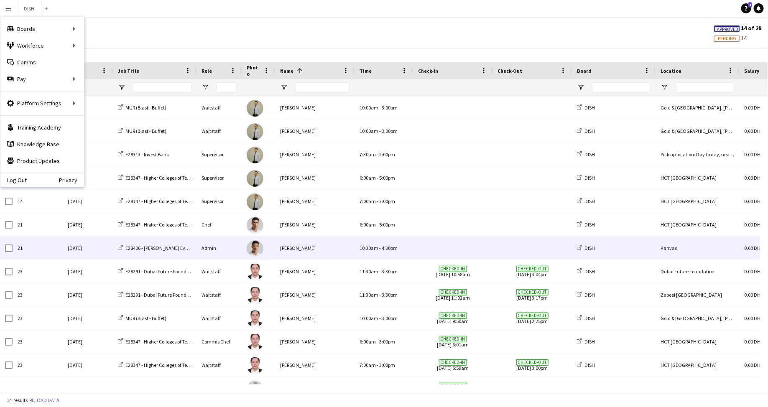
click at [406, 247] on div "10:30am - 4:30pm" at bounding box center [383, 248] width 59 height 23
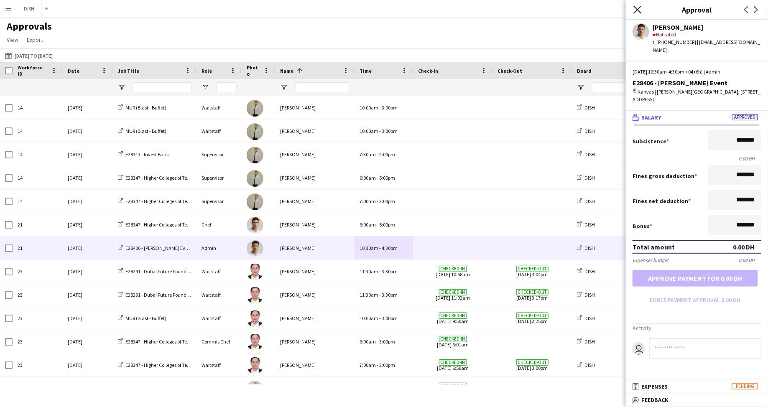
click at [638, 11] on icon "Close pop-in" at bounding box center [637, 9] width 8 height 8
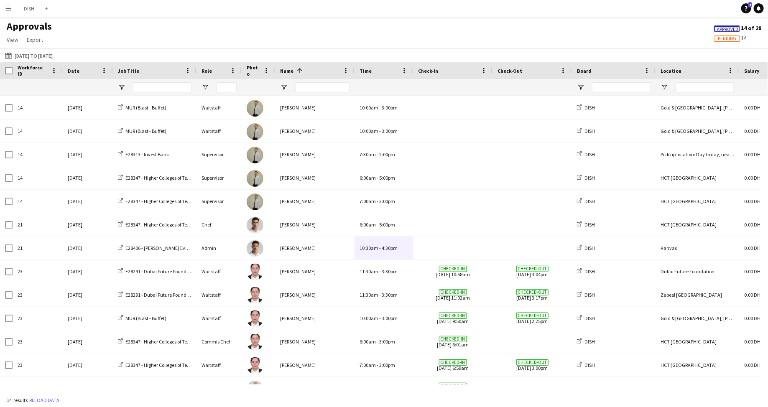
click at [12, 9] on button "Menu" at bounding box center [8, 8] width 17 height 17
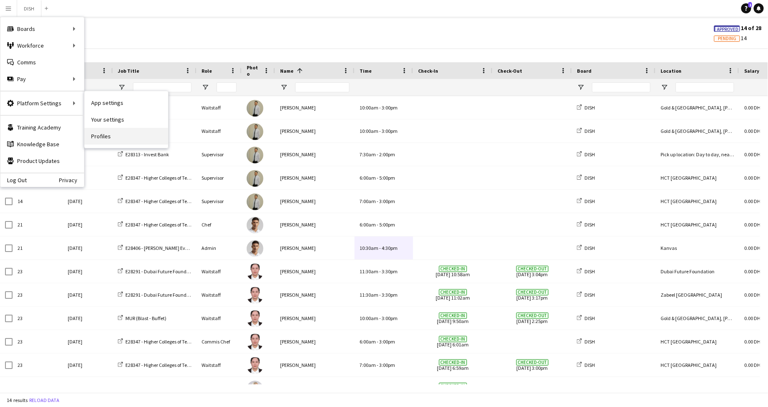
click at [105, 140] on link "Profiles" at bounding box center [126, 136] width 84 height 17
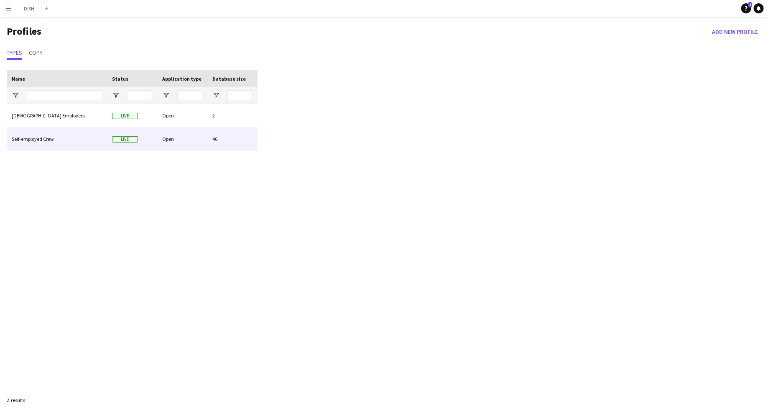
click at [46, 136] on div "Self-employed Crew" at bounding box center [57, 138] width 100 height 23
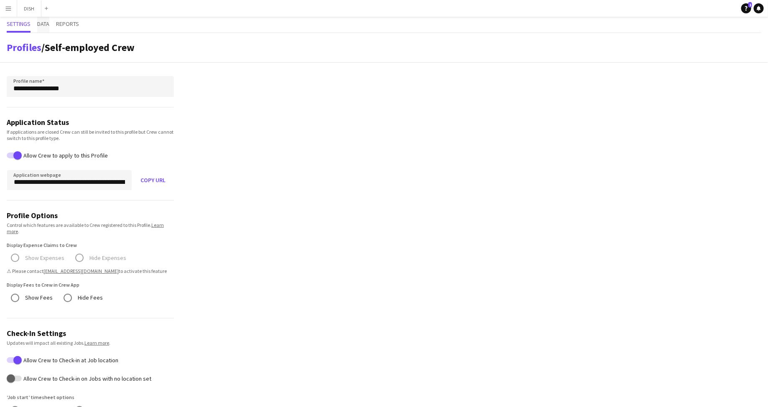
click at [43, 25] on span "Data" at bounding box center [43, 24] width 12 height 6
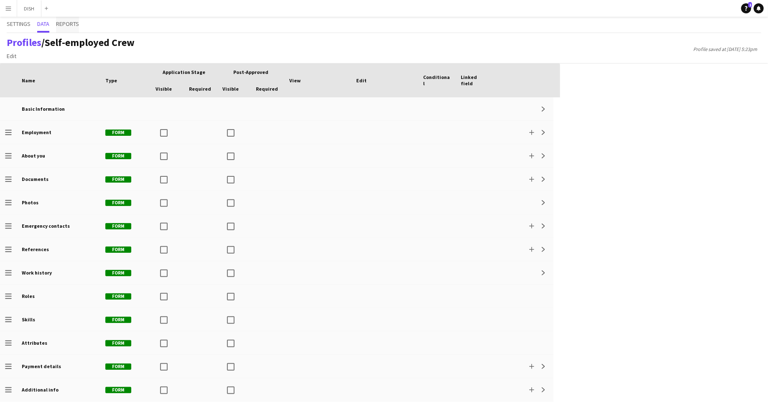
click at [61, 29] on span "Reports" at bounding box center [67, 25] width 23 height 16
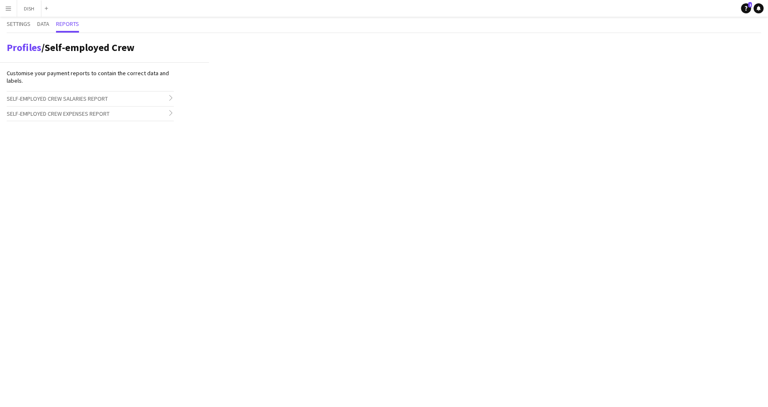
click at [70, 113] on span "Self-employed Crew Expenses Report" at bounding box center [58, 114] width 103 height 8
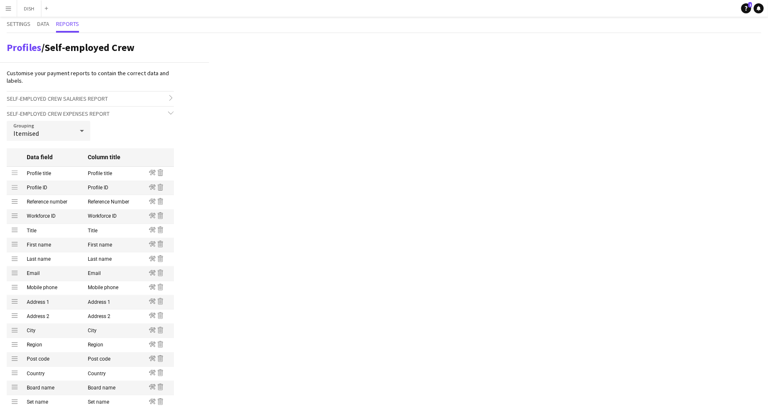
click at [69, 97] on span "Self-employed Crew Salaries Report" at bounding box center [57, 99] width 101 height 8
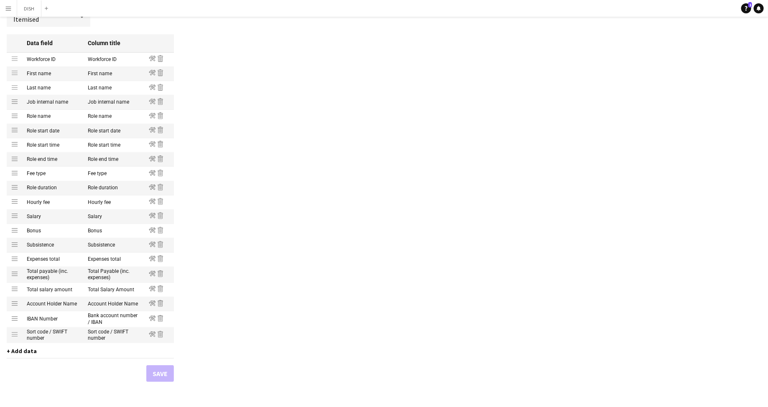
scroll to position [95, 0]
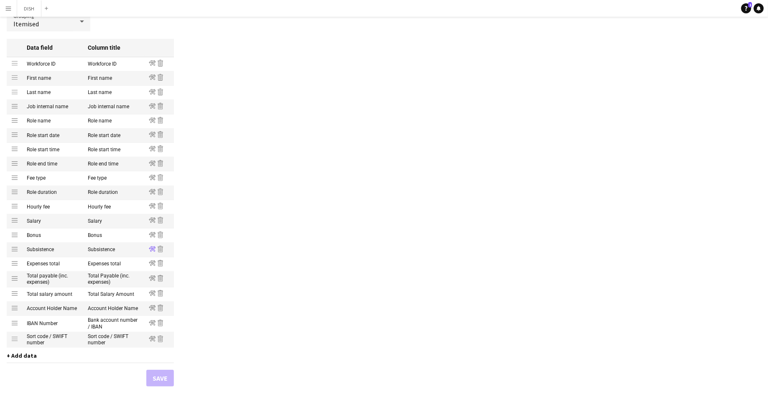
click at [151, 249] on icon at bounding box center [152, 248] width 7 height 5
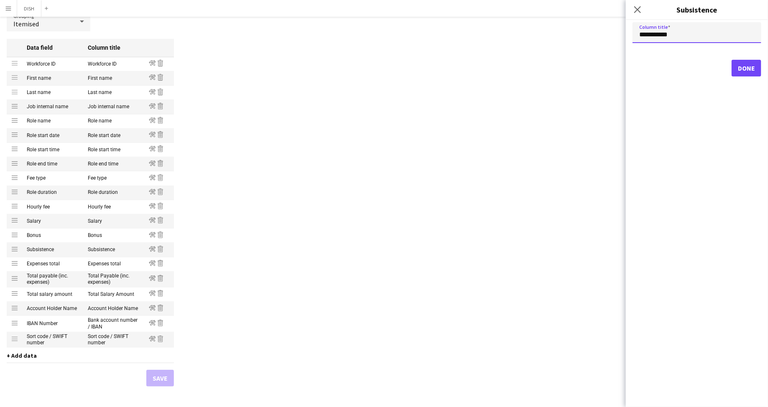
click at [690, 36] on input "**********" at bounding box center [696, 32] width 129 height 21
drag, startPoint x: 708, startPoint y: 35, endPoint x: 631, endPoint y: 34, distance: 77.7
click at [631, 34] on form "**********" at bounding box center [697, 49] width 142 height 54
type input "**********"
click at [737, 68] on button "Done" at bounding box center [746, 68] width 30 height 17
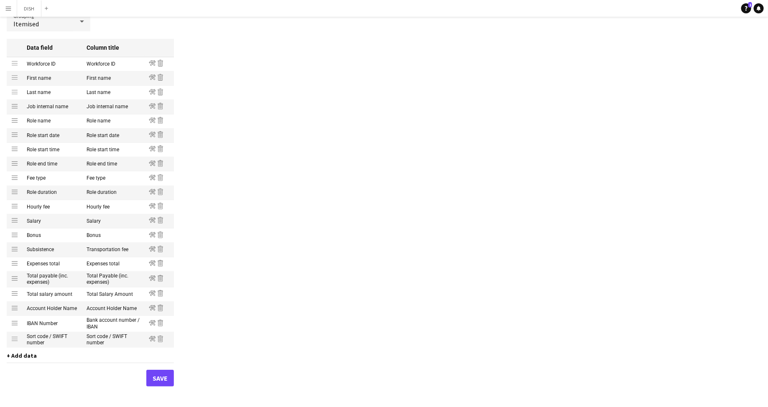
click at [42, 252] on mat-cell "Subsistence" at bounding box center [53, 250] width 60 height 14
click at [97, 237] on mat-cell "Bonus" at bounding box center [113, 236] width 62 height 14
click at [153, 235] on icon at bounding box center [152, 234] width 7 height 5
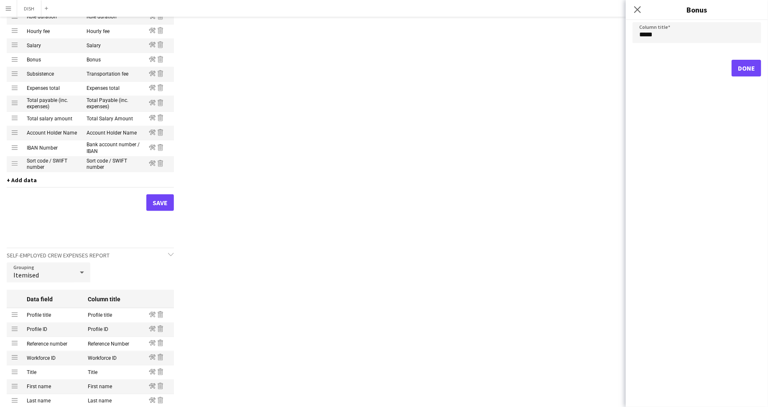
scroll to position [138, 0]
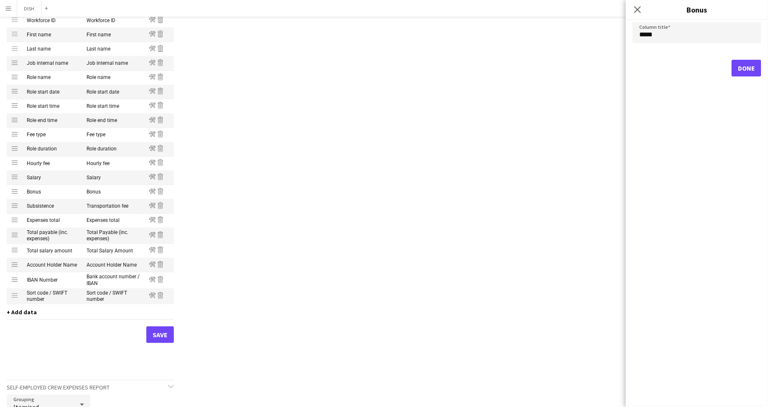
click at [22, 313] on span "+ Add data" at bounding box center [22, 312] width 30 height 8
click at [680, 36] on input "*****" at bounding box center [696, 32] width 129 height 21
drag, startPoint x: 701, startPoint y: 36, endPoint x: 620, endPoint y: 34, distance: 81.1
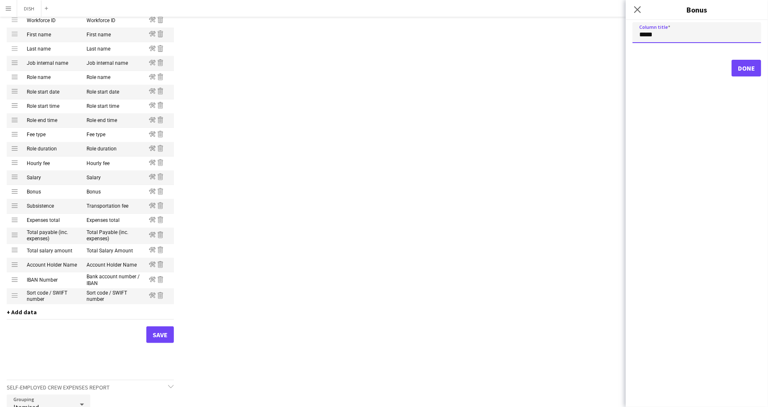
type input "**********"
click at [749, 68] on button "Done" at bounding box center [746, 68] width 30 height 17
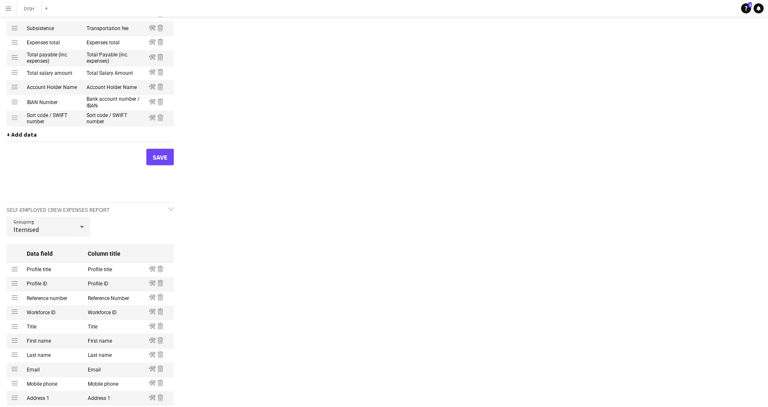
scroll to position [326, 0]
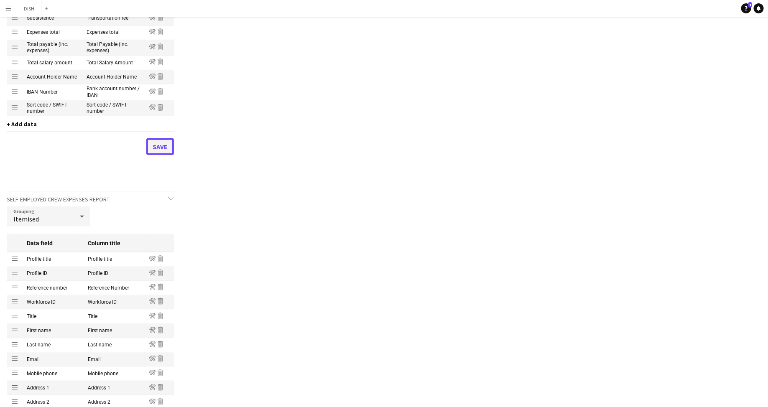
click at [162, 150] on button "Save" at bounding box center [160, 146] width 28 height 17
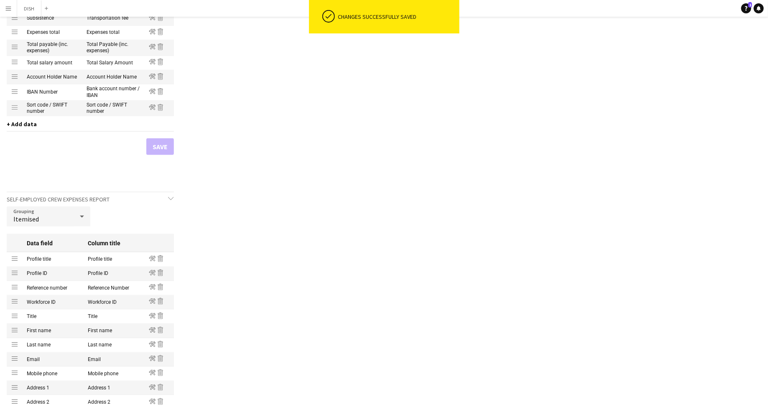
scroll to position [0, 0]
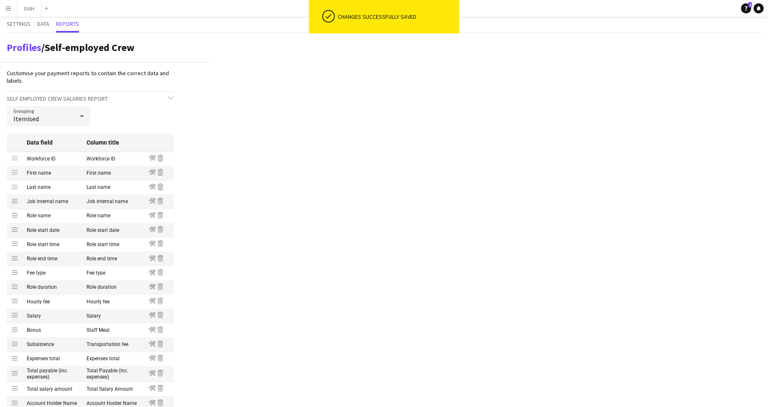
click at [8, 6] on app-icon "Menu" at bounding box center [8, 8] width 7 height 7
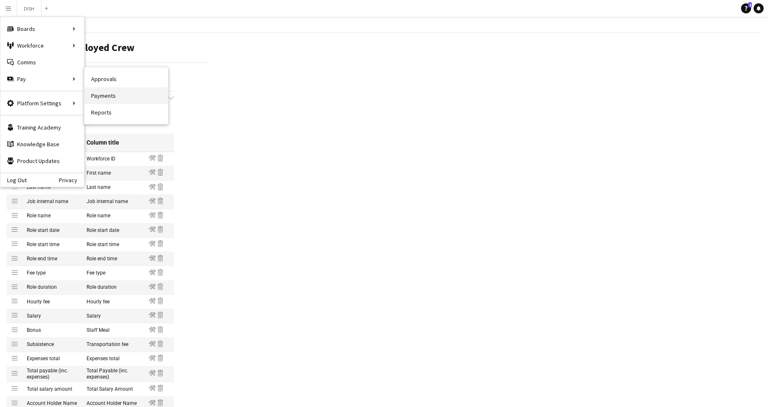
click at [125, 98] on link "Payments" at bounding box center [126, 95] width 84 height 17
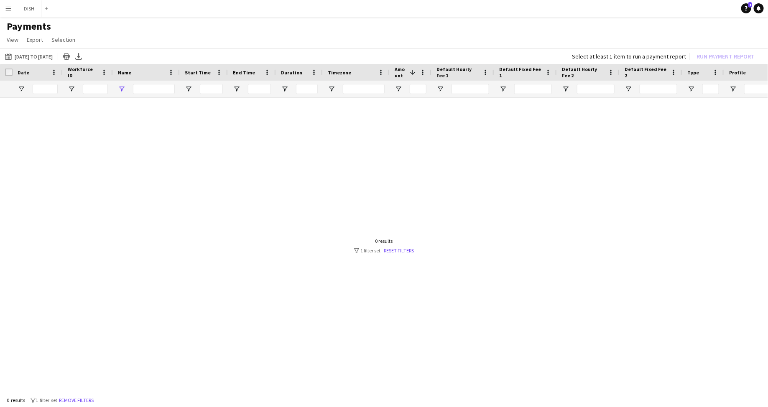
type input "***"
click at [170, 45] on app-page-menu "View Customise view Customise filters Reset Filters Reset View Reset All Export…" at bounding box center [384, 41] width 768 height 16
click at [17, 39] on span "View" at bounding box center [13, 40] width 12 height 8
click at [32, 60] on span "Customise view" at bounding box center [30, 58] width 40 height 8
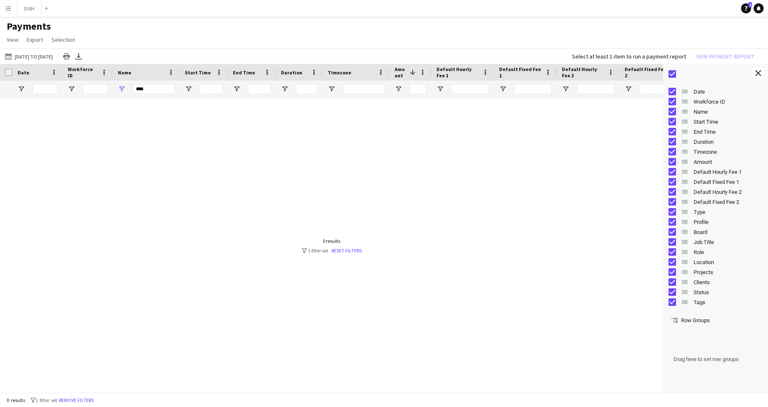
click at [8, 11] on app-icon "Menu" at bounding box center [8, 8] width 7 height 7
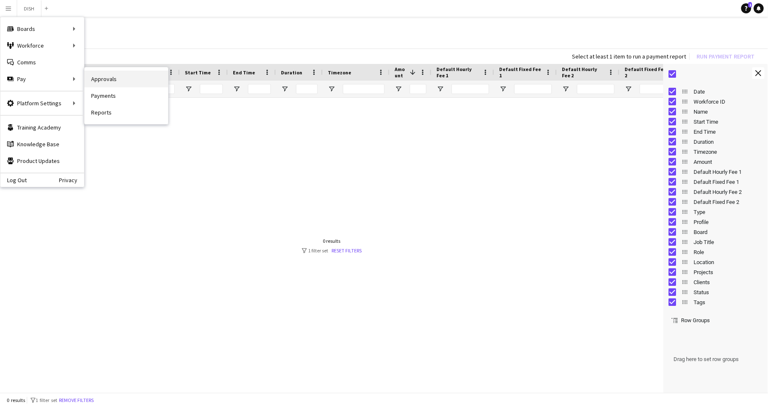
click at [103, 80] on link "Approvals" at bounding box center [126, 79] width 84 height 17
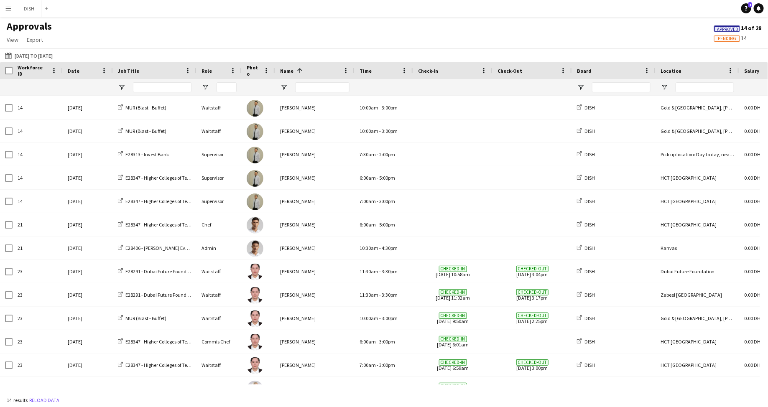
click at [535, 27] on div "Approvals View Customise view Customise filters Reset Filters Reset View Reset …" at bounding box center [384, 34] width 768 height 28
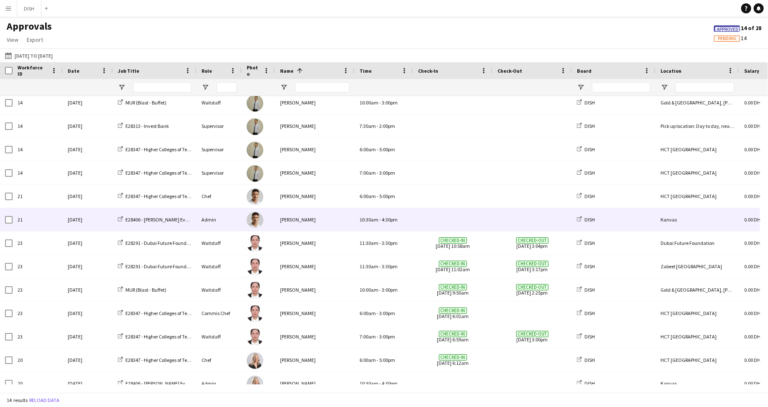
scroll to position [30, 0]
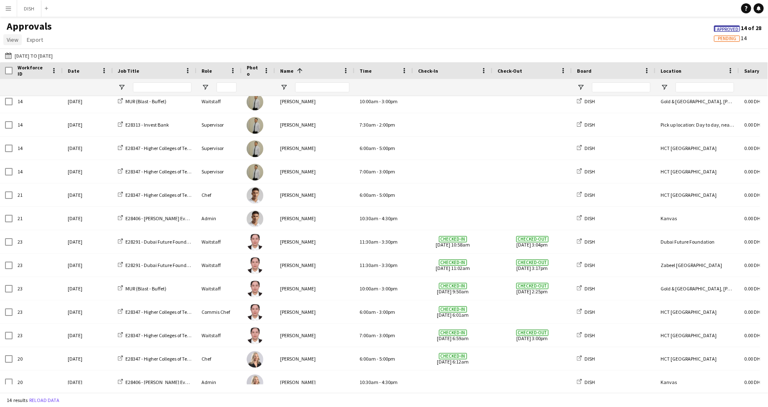
click at [15, 37] on span "View" at bounding box center [13, 40] width 12 height 8
click at [25, 60] on span "Customise view" at bounding box center [30, 58] width 40 height 8
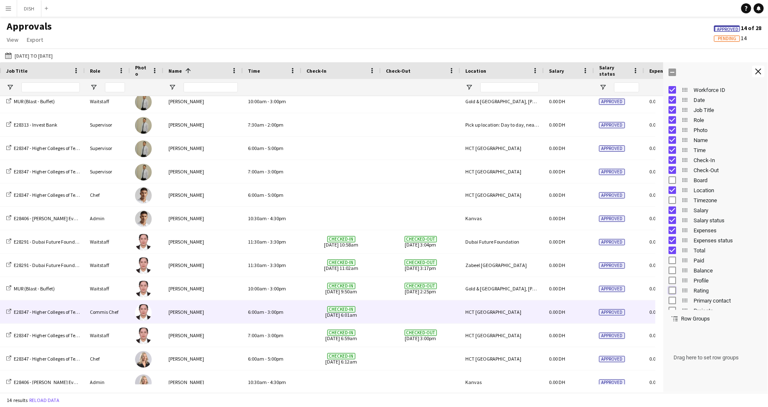
scroll to position [0, 180]
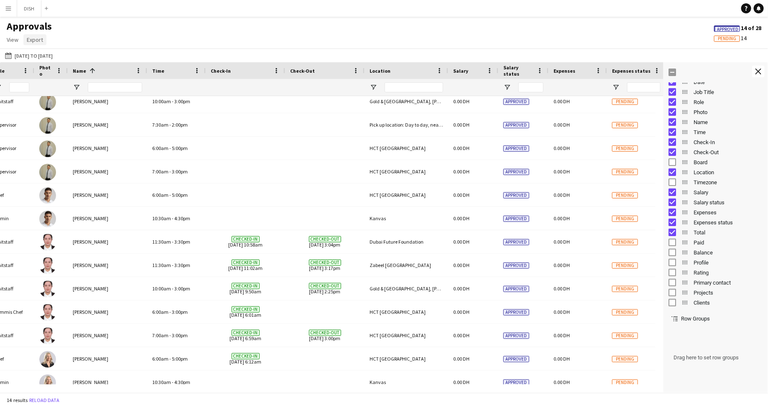
click at [34, 40] on span "Export" at bounding box center [35, 40] width 16 height 8
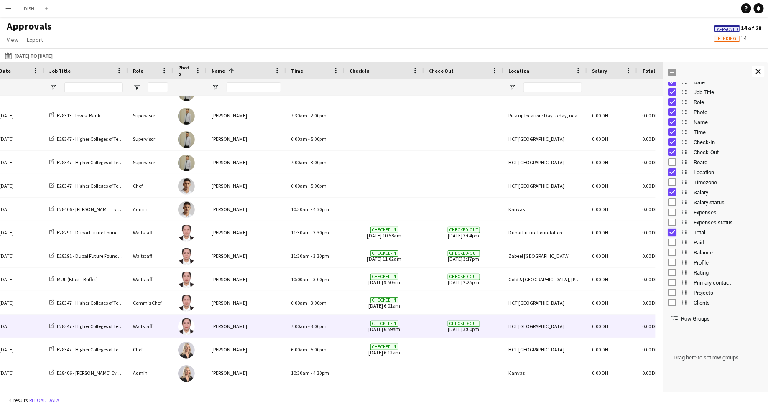
scroll to position [0, 71]
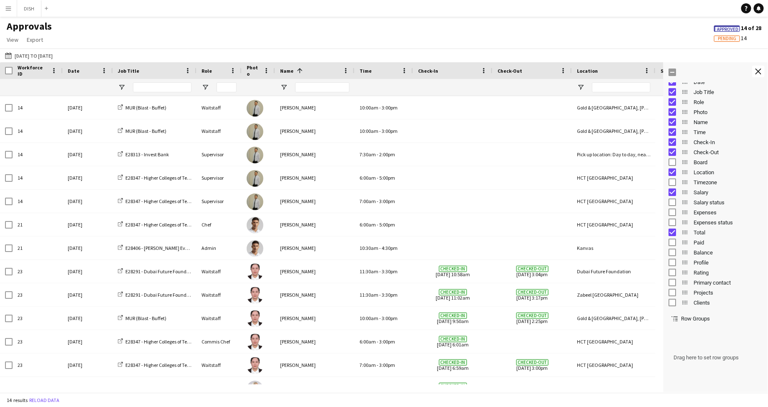
click at [719, 39] on span "Pending" at bounding box center [727, 38] width 18 height 5
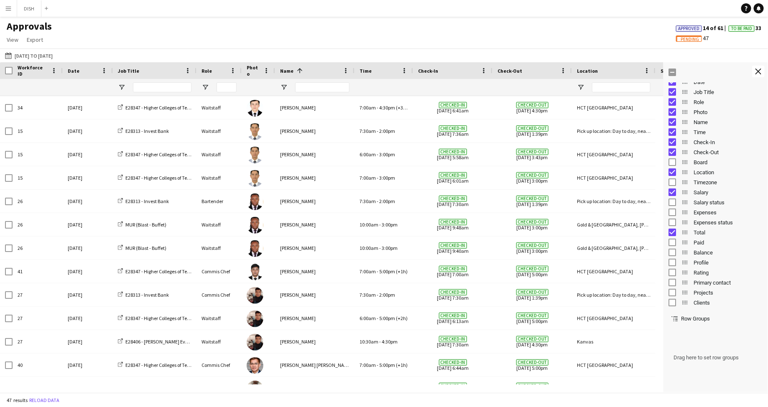
click at [732, 29] on span "To Be Paid" at bounding box center [741, 28] width 21 height 5
click at [35, 42] on span "Export" at bounding box center [35, 40] width 16 height 8
click at [41, 60] on span "Export as XLSX" at bounding box center [49, 58] width 36 height 8
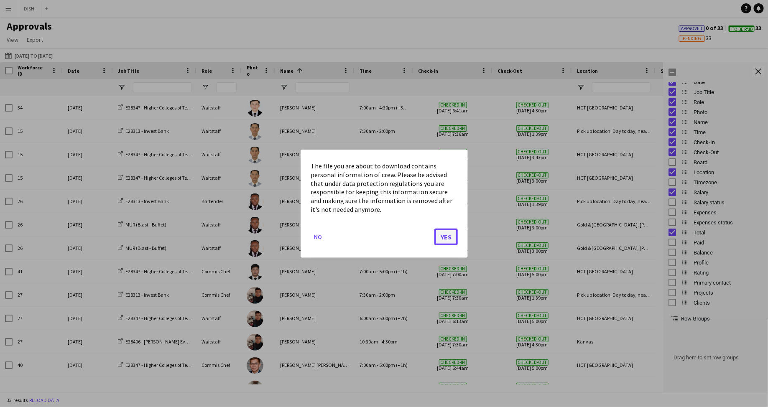
click at [449, 237] on button "Yes" at bounding box center [445, 236] width 23 height 17
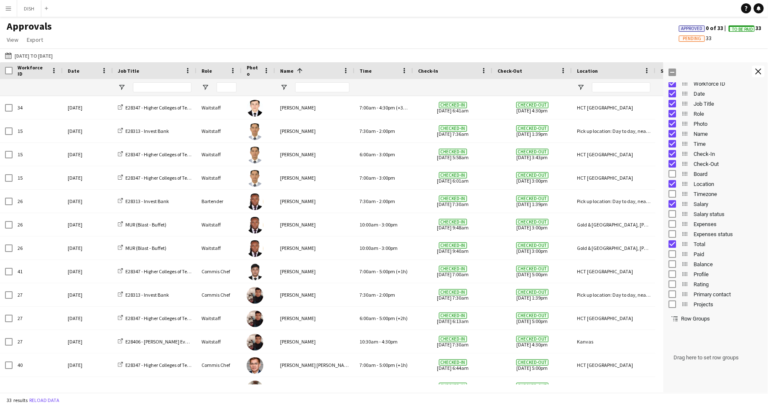
scroll to position [0, 0]
drag, startPoint x: 696, startPoint y: 108, endPoint x: 692, endPoint y: 101, distance: 8.8
click at [692, 101] on div "Workforce ID Date Job Title Role Photo Name Time Check-In" at bounding box center [715, 205] width 104 height 241
drag, startPoint x: 694, startPoint y: 99, endPoint x: 690, endPoint y: 396, distance: 297.2
click at [690, 392] on app-pay-approvals-table "Drag here to set row groups Workforce ID Date Photo Name Check-In Check-Out Boa…" at bounding box center [384, 227] width 768 height 330
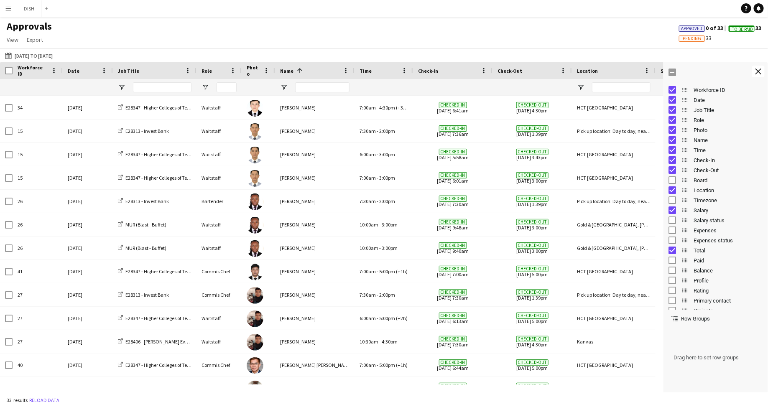
click at [690, 355] on span "Drag here to set row groups" at bounding box center [715, 358] width 94 height 60
click at [686, 317] on span "Row Groups" at bounding box center [695, 319] width 29 height 6
drag, startPoint x: 684, startPoint y: 102, endPoint x: 676, endPoint y: 331, distance: 229.6
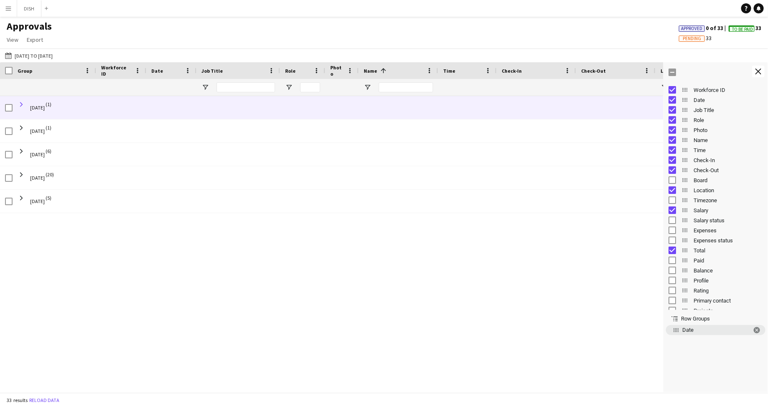
click at [23, 102] on span at bounding box center [22, 105] width 8 height 8
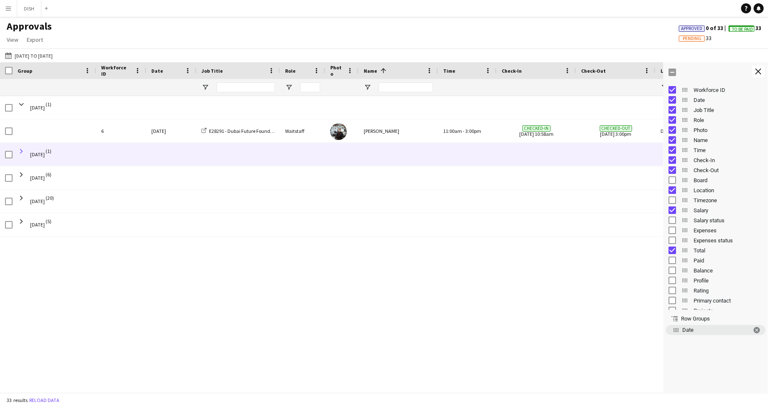
click at [23, 150] on span at bounding box center [22, 152] width 8 height 8
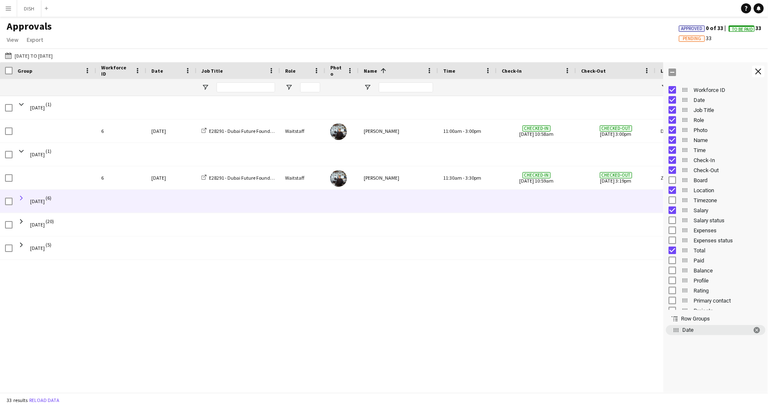
click at [19, 201] on span at bounding box center [22, 198] width 8 height 8
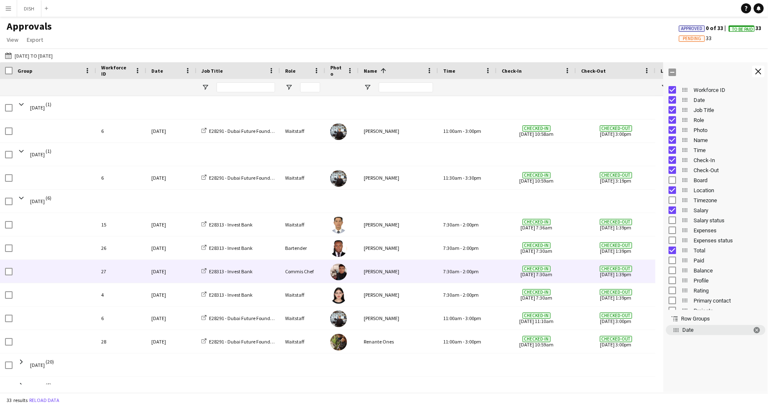
scroll to position [16, 0]
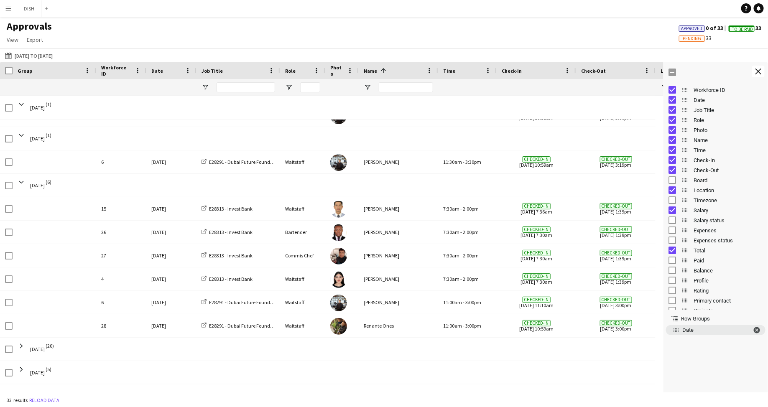
click at [749, 330] on span "Date. Press ENTER to sort. Press DELETE to remove" at bounding box center [757, 330] width 8 height 8
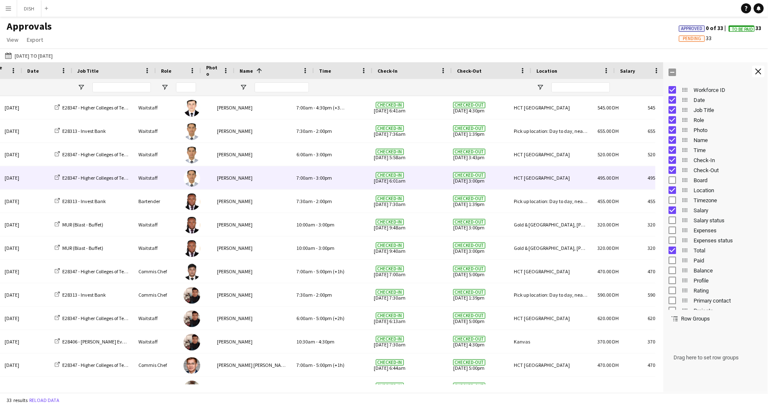
scroll to position [0, 76]
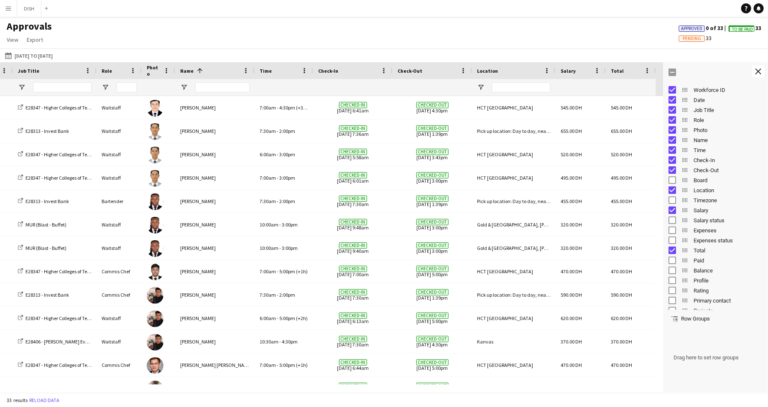
click at [739, 30] on span "To Be Paid" at bounding box center [742, 29] width 21 height 5
click at [31, 38] on span "Export" at bounding box center [35, 40] width 16 height 8
click at [46, 73] on span "Export as CSV" at bounding box center [48, 75] width 34 height 8
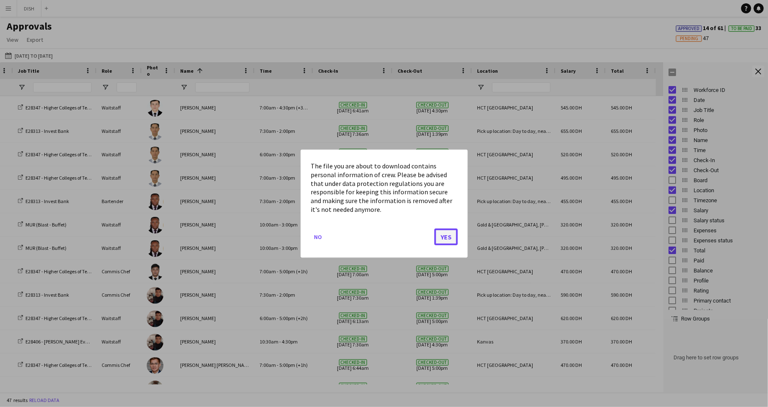
click at [450, 238] on button "Yes" at bounding box center [445, 236] width 23 height 17
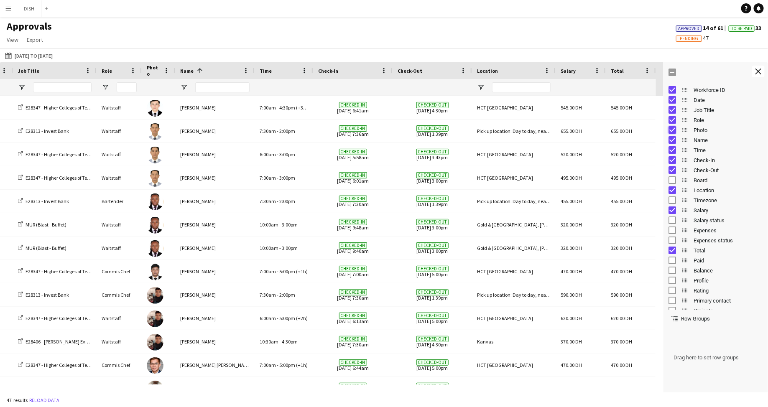
scroll to position [0, 66]
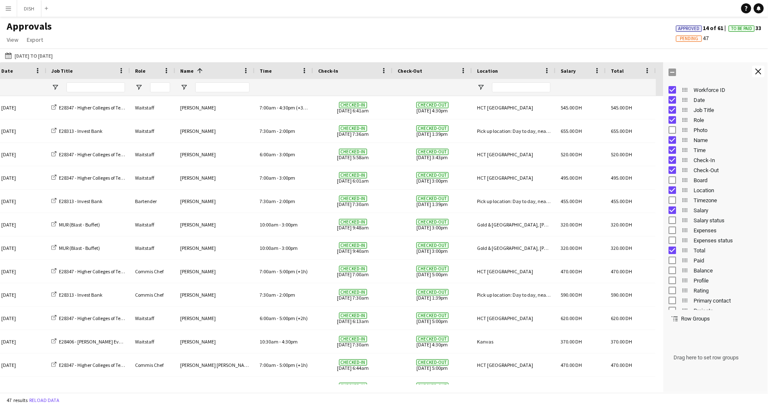
click at [9, 9] on app-icon "Menu" at bounding box center [8, 8] width 7 height 7
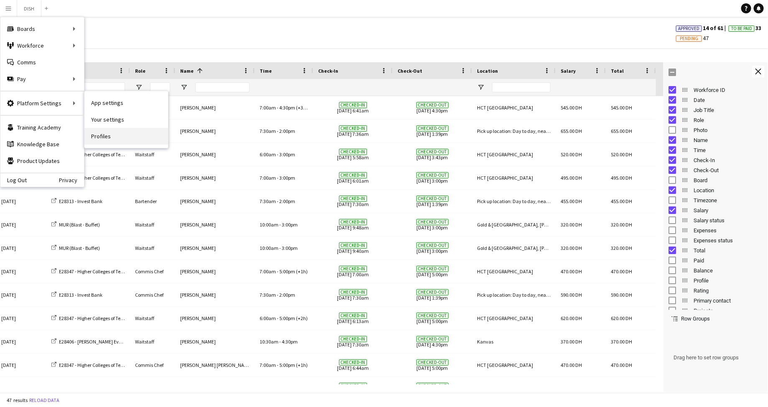
click at [97, 131] on link "Profiles" at bounding box center [126, 136] width 84 height 17
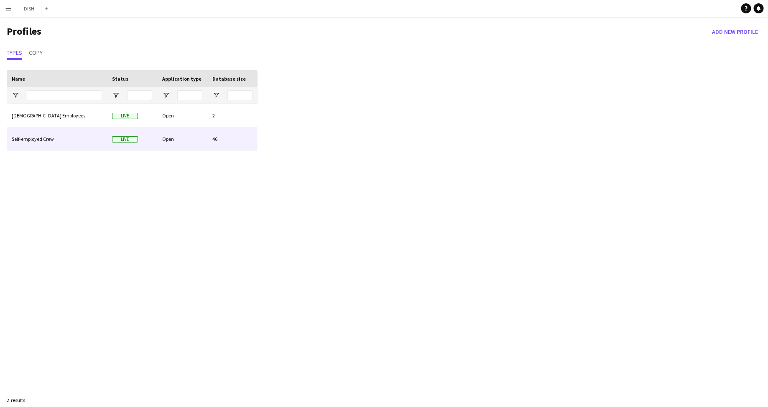
click at [118, 137] on span "Live" at bounding box center [125, 139] width 26 height 6
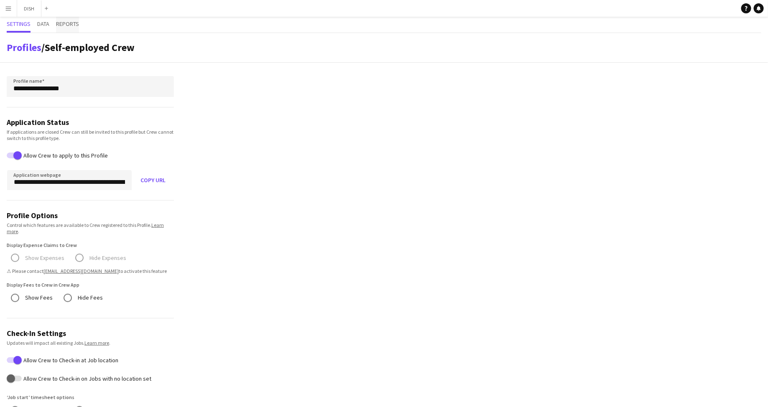
click at [66, 22] on span "Reports" at bounding box center [67, 24] width 23 height 6
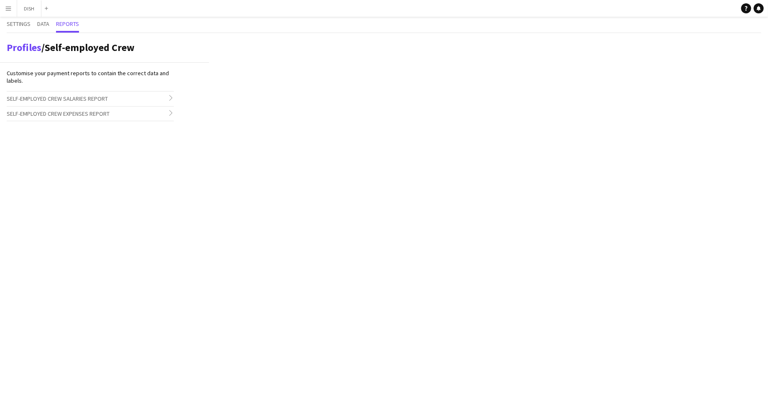
click at [51, 24] on div "Settings Data Reports" at bounding box center [384, 25] width 754 height 16
click at [44, 24] on span "Data" at bounding box center [43, 24] width 12 height 6
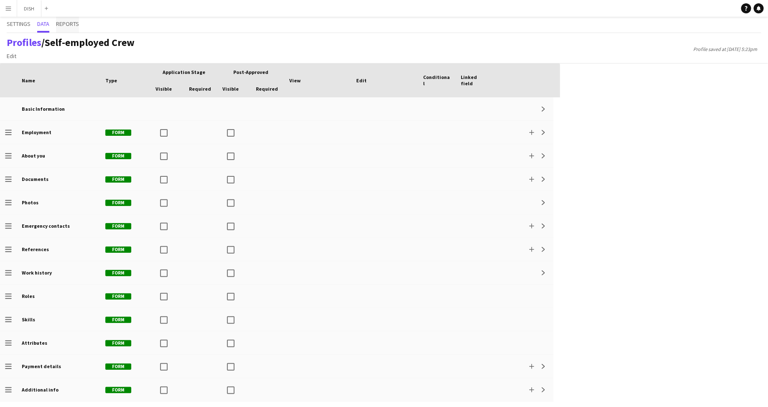
click at [72, 24] on span "Reports" at bounding box center [67, 24] width 23 height 6
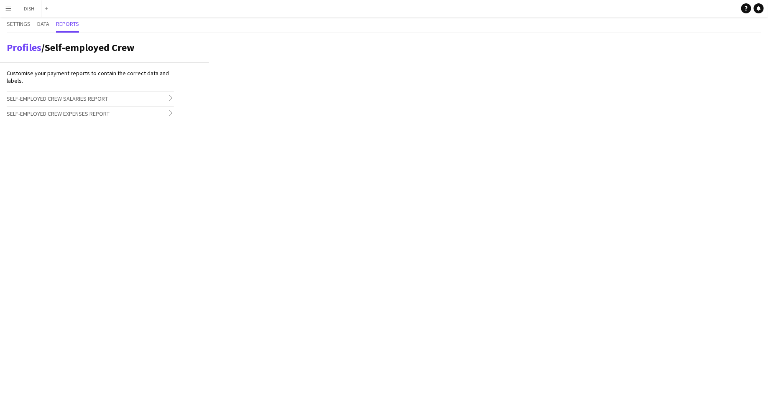
click at [63, 109] on h3 "Self-employed Crew Expenses Report chevron-right" at bounding box center [90, 114] width 167 height 14
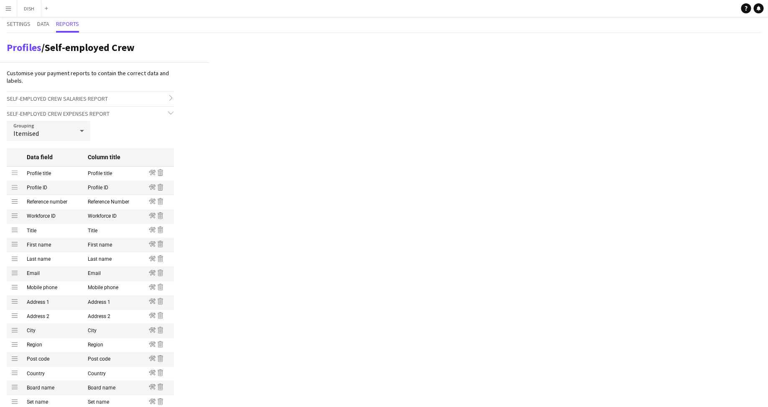
click at [63, 109] on h3 "Self-employed Crew Expenses Report chevron-down" at bounding box center [90, 114] width 167 height 14
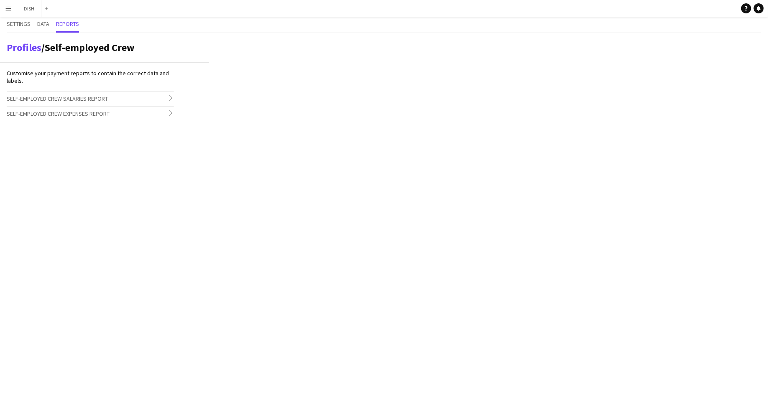
click at [61, 98] on span "Self-employed Crew Salaries Report" at bounding box center [57, 99] width 101 height 8
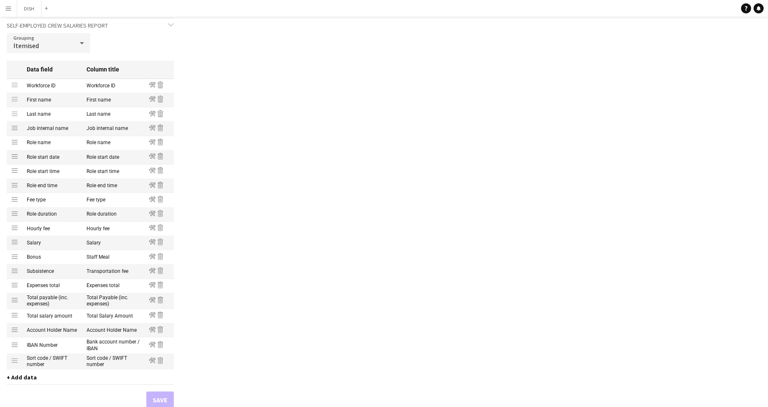
scroll to position [134, 0]
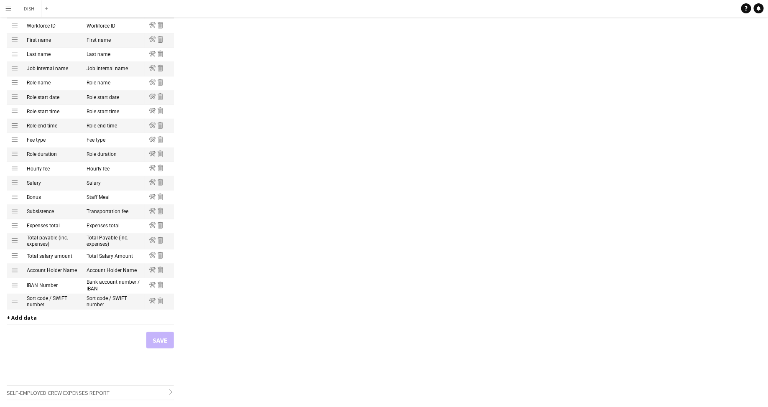
click at [36, 198] on mat-cell "Bonus" at bounding box center [53, 198] width 60 height 14
click at [36, 211] on mat-cell "Subsistence" at bounding box center [53, 212] width 60 height 14
click at [38, 219] on mat-cell "Subsistence" at bounding box center [53, 212] width 60 height 14
click at [38, 227] on mat-cell "Expenses total" at bounding box center [53, 226] width 60 height 14
click at [23, 7] on button "DISH Close" at bounding box center [29, 8] width 24 height 16
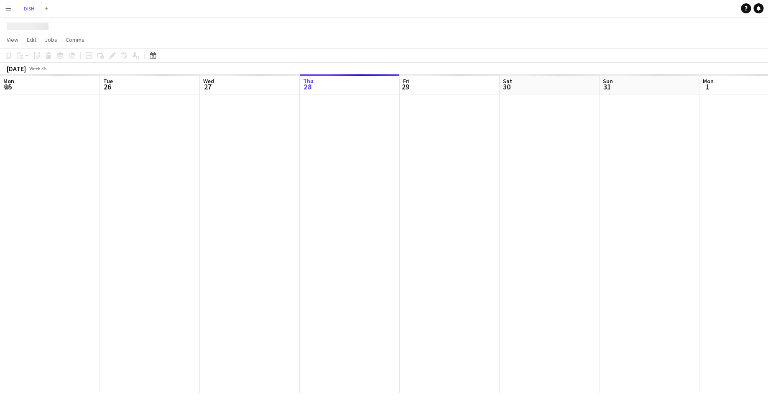
scroll to position [0, 200]
click at [10, 8] on app-icon "Menu" at bounding box center [8, 8] width 7 height 7
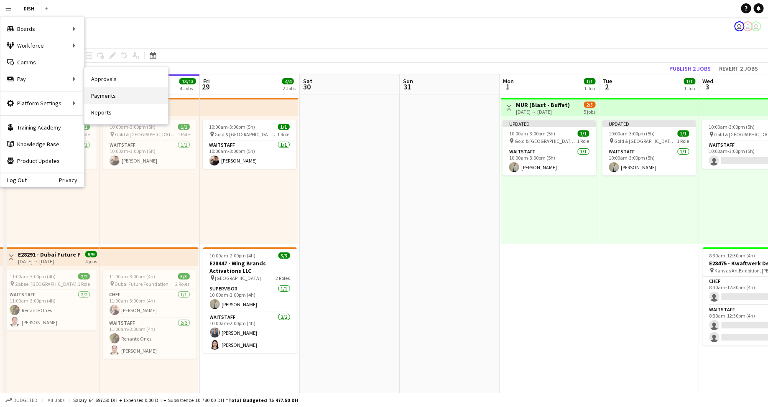
click at [104, 90] on link "Payments" at bounding box center [126, 95] width 84 height 17
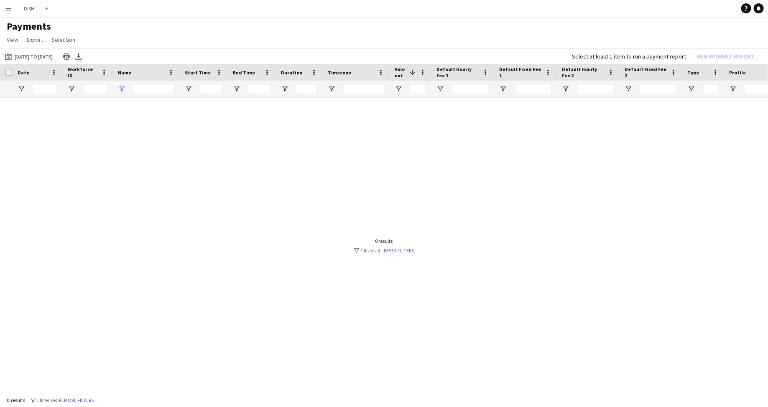
type input "***"
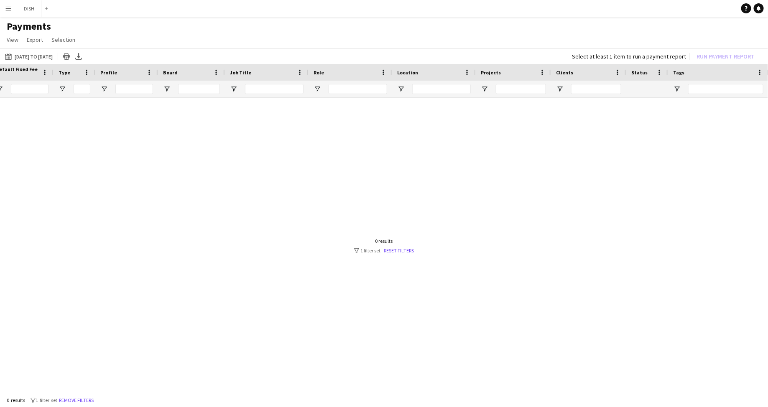
scroll to position [0, 620]
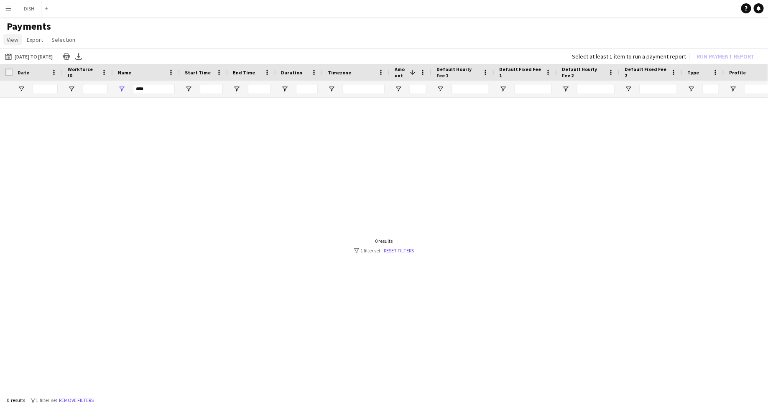
click at [7, 39] on span "View" at bounding box center [13, 40] width 12 height 8
click at [22, 57] on span "Customise view" at bounding box center [30, 58] width 40 height 8
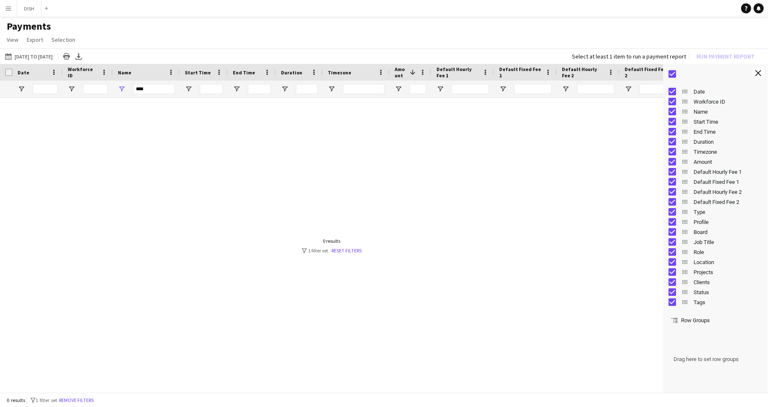
click at [7, 15] on button "Menu" at bounding box center [8, 8] width 17 height 17
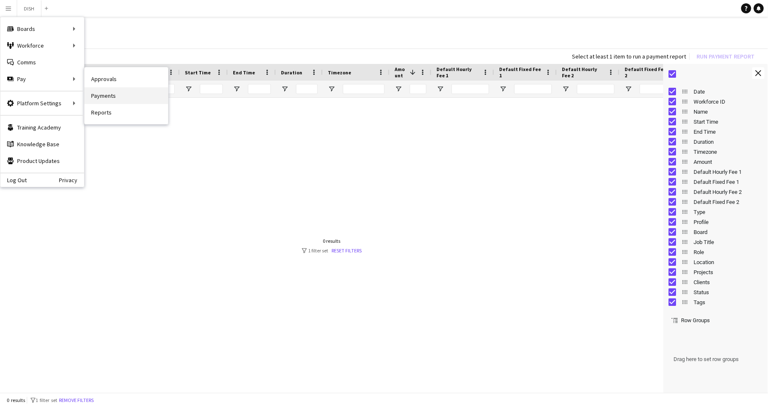
click at [118, 96] on link "Payments" at bounding box center [126, 95] width 84 height 17
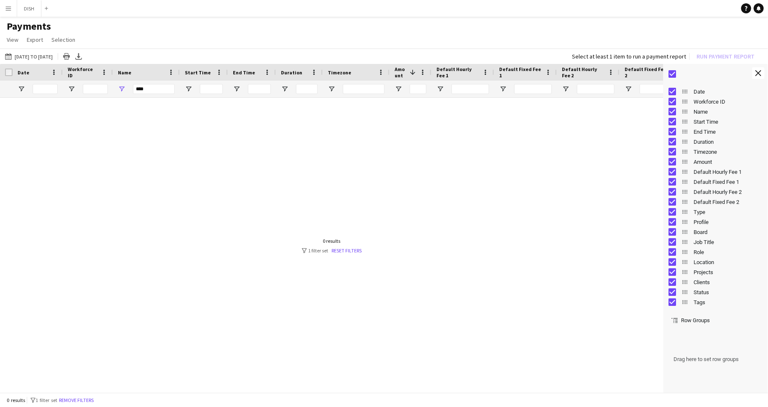
click at [5, 5] on app-icon "Menu" at bounding box center [8, 8] width 7 height 7
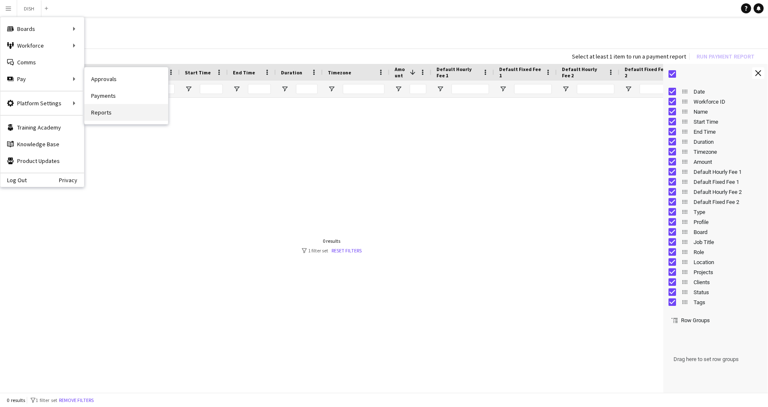
click at [102, 105] on link "Reports" at bounding box center [126, 112] width 84 height 17
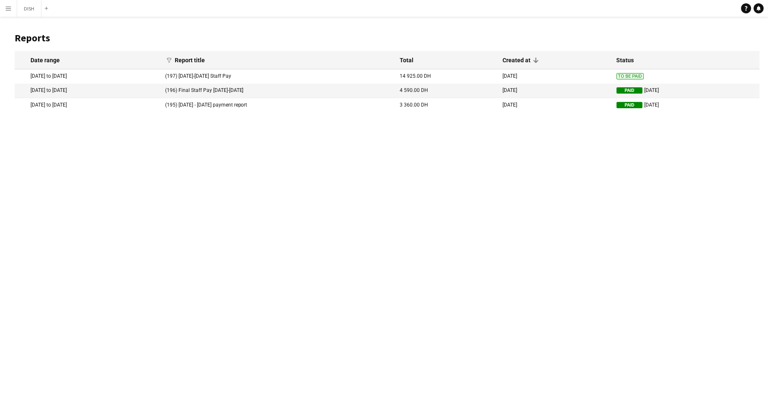
click at [3, 10] on button "Menu" at bounding box center [8, 8] width 17 height 17
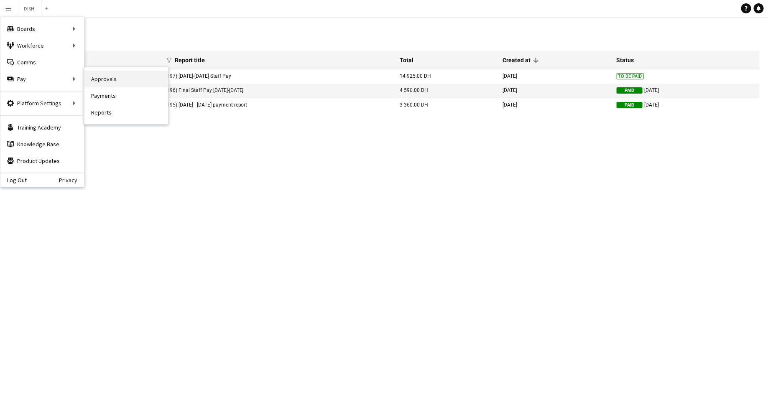
click at [95, 79] on link "Approvals" at bounding box center [126, 79] width 84 height 17
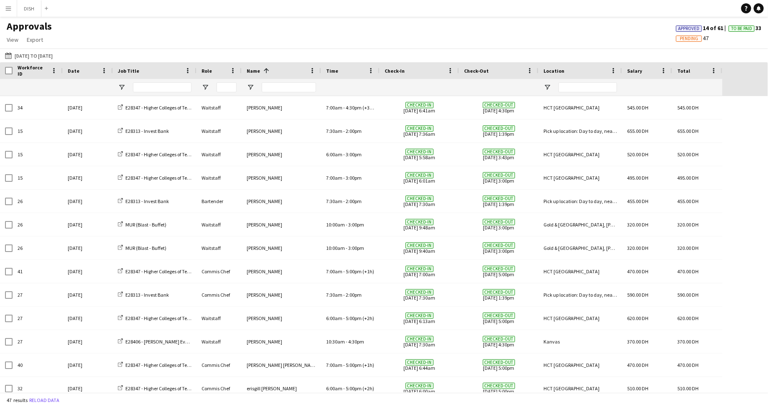
click at [739, 28] on span "To Be Paid" at bounding box center [741, 28] width 21 height 5
click at [31, 10] on button "DISH Close" at bounding box center [29, 8] width 24 height 16
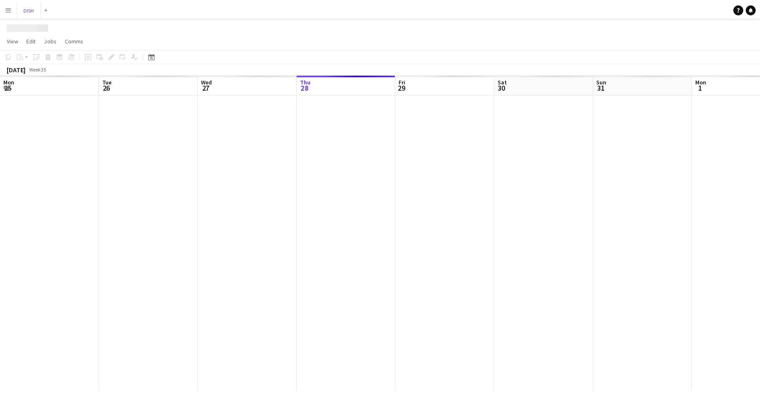
scroll to position [0, 200]
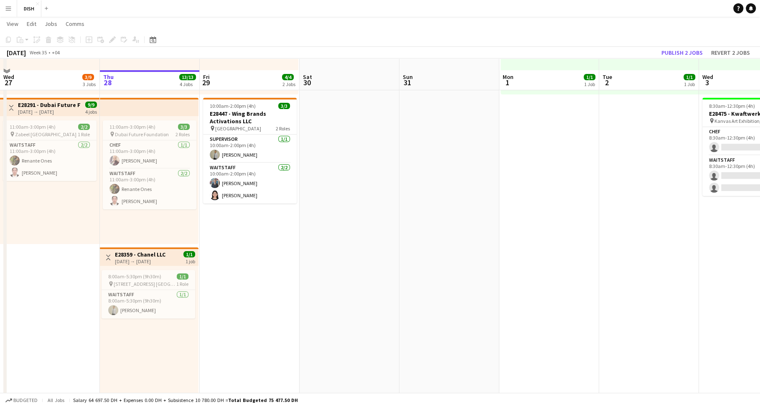
scroll to position [160, 0]
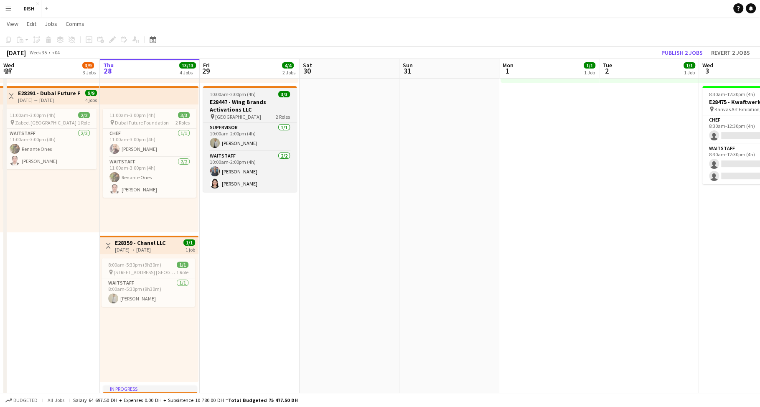
click at [232, 96] on span "10:00am-2:00pm (4h)" at bounding box center [233, 94] width 46 height 6
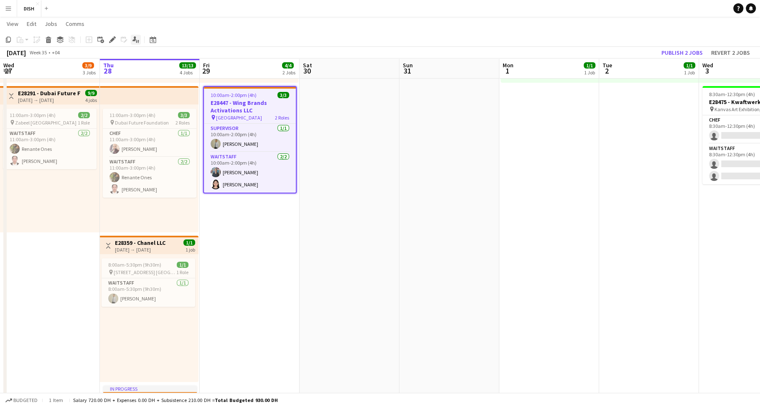
click at [132, 42] on icon "Applicants" at bounding box center [135, 39] width 7 height 7
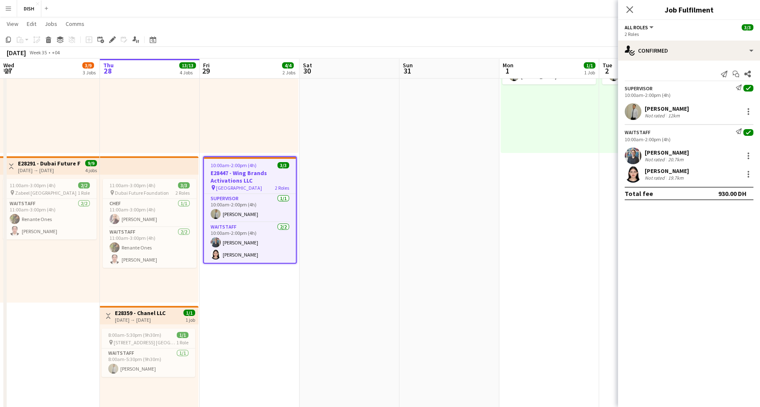
scroll to position [90, 0]
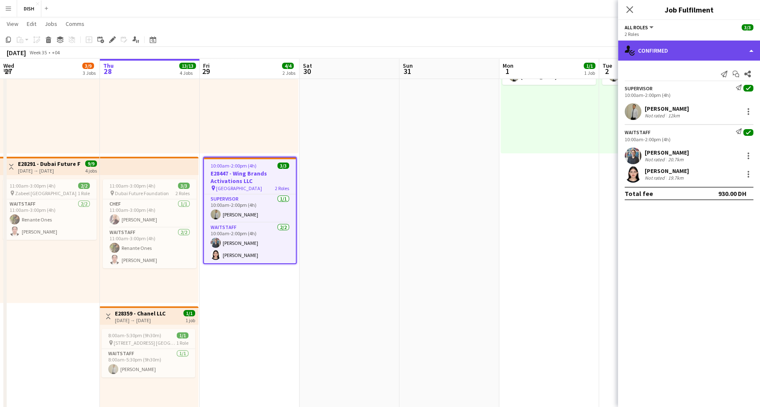
click at [696, 53] on div "single-neutral-actions-check-2 Confirmed" at bounding box center [689, 51] width 142 height 20
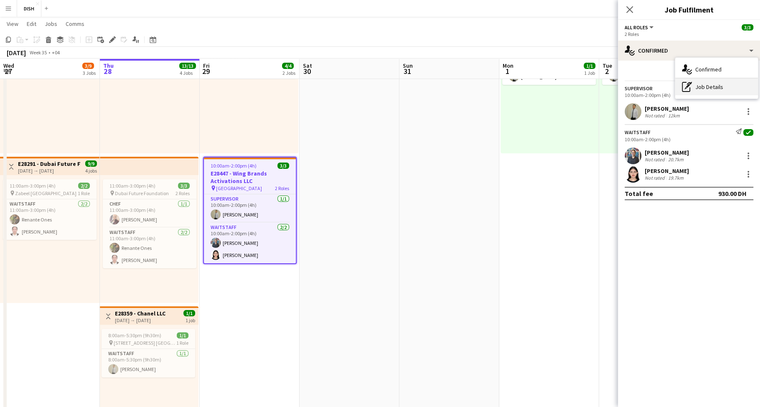
click at [710, 83] on div "pen-write Job Details" at bounding box center [716, 87] width 83 height 17
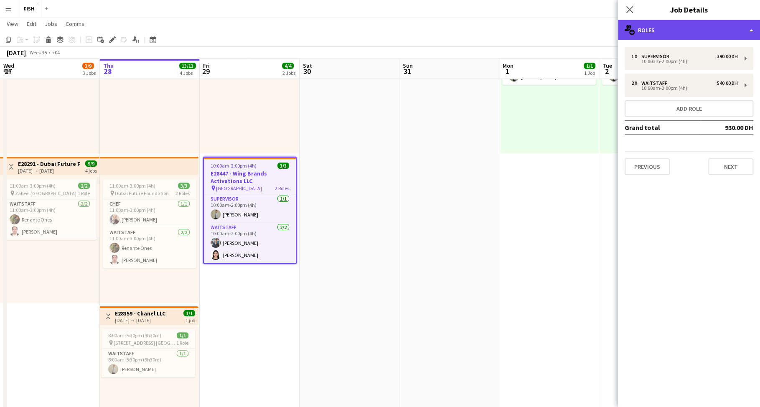
click at [689, 30] on div "multiple-users-add Roles" at bounding box center [689, 30] width 142 height 20
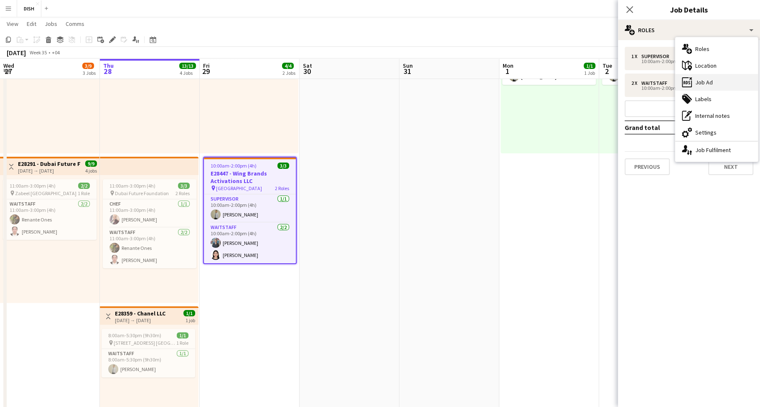
click at [705, 80] on div "ads-window Job Ad" at bounding box center [716, 82] width 83 height 17
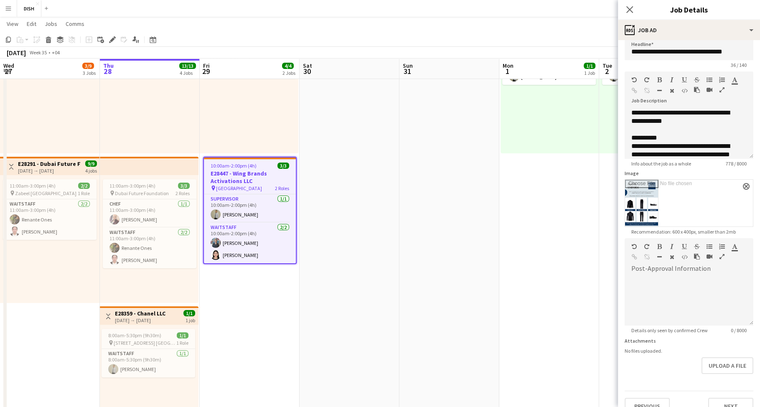
scroll to position [21, 0]
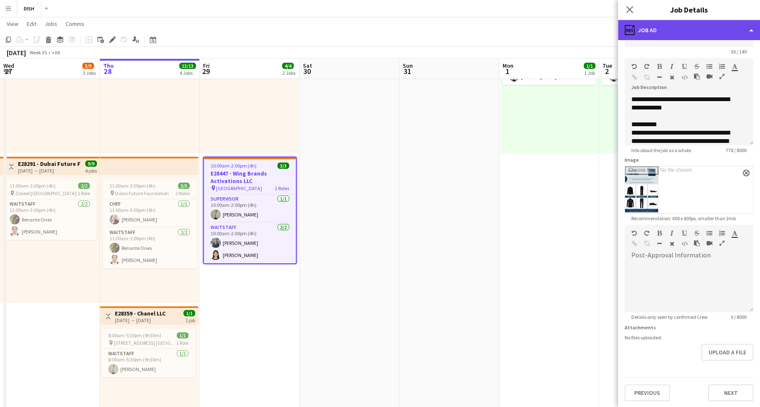
click at [685, 28] on div "ads-window Job Ad" at bounding box center [689, 30] width 142 height 20
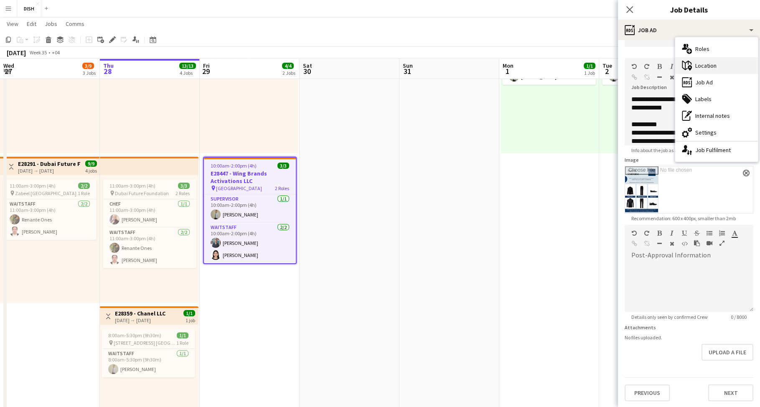
click at [722, 59] on div "maps-pin-1 Location" at bounding box center [716, 65] width 83 height 17
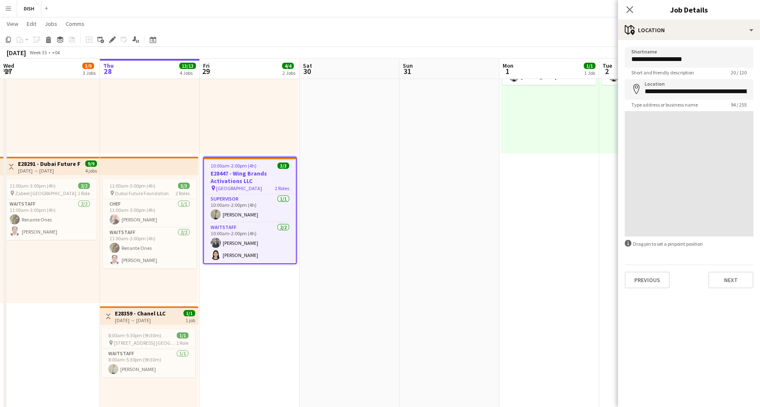
scroll to position [0, 0]
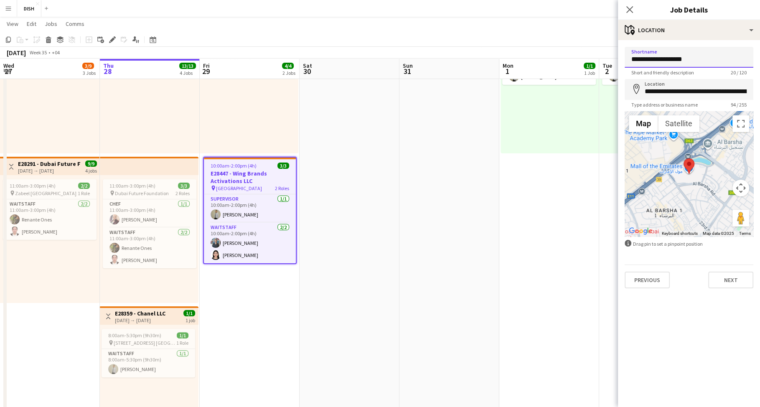
click at [631, 59] on input "**********" at bounding box center [689, 57] width 129 height 21
click at [630, 59] on input "**********" at bounding box center [689, 57] width 129 height 21
type input "**********"
click at [650, 92] on input "**********" at bounding box center [689, 89] width 129 height 21
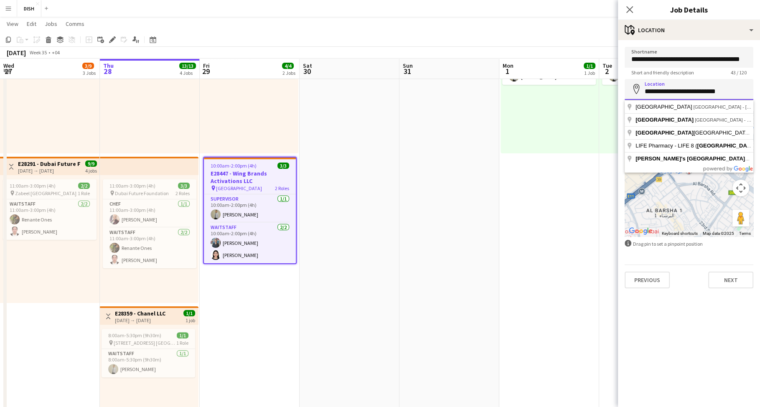
click at [700, 92] on input "**********" at bounding box center [689, 89] width 129 height 21
drag, startPoint x: 723, startPoint y: 92, endPoint x: 616, endPoint y: 87, distance: 106.7
click at [615, 87] on body "Menu Boards Boards Boards All jobs Status Workforce Workforce My Workforce Recr…" at bounding box center [380, 402] width 760 height 984
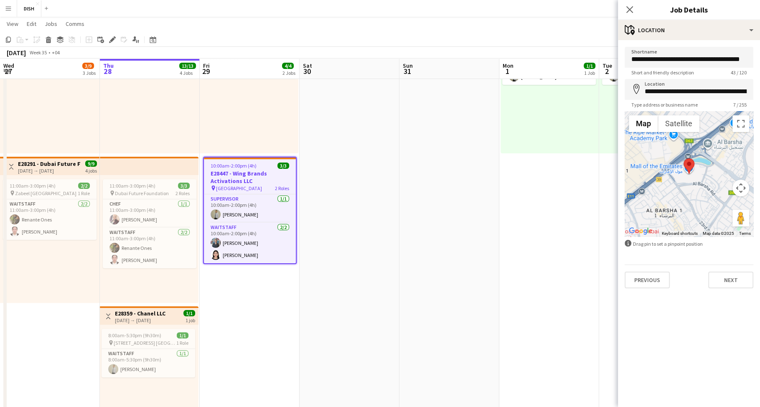
type input "**********"
click at [738, 276] on button "Next" at bounding box center [730, 280] width 45 height 17
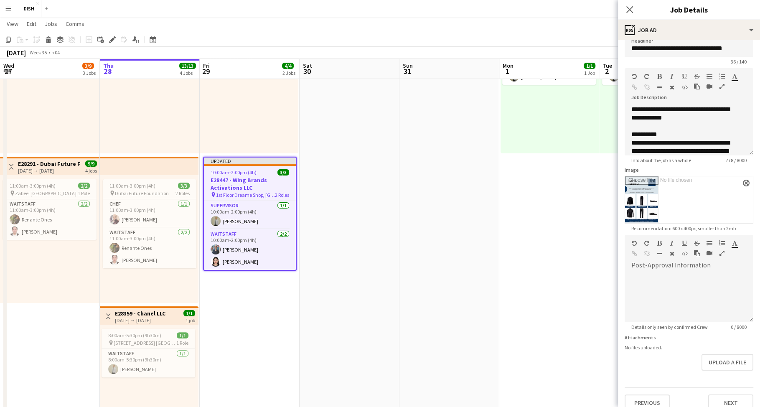
scroll to position [21, 0]
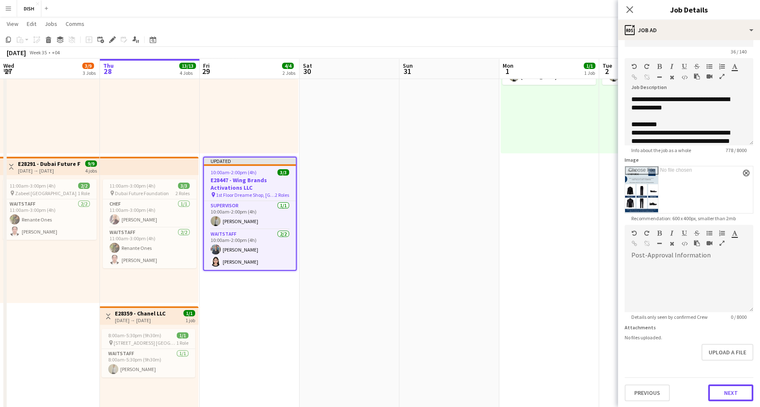
click at [709, 390] on button "Next" at bounding box center [730, 392] width 45 height 17
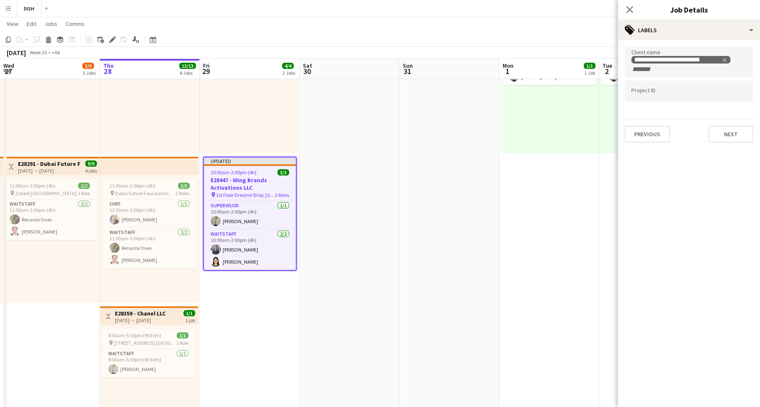
scroll to position [0, 0]
click at [720, 139] on button "Next" at bounding box center [730, 134] width 45 height 17
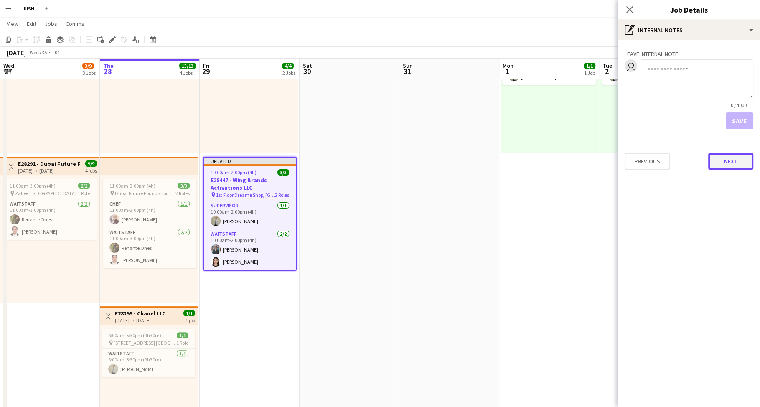
click at [733, 163] on button "Next" at bounding box center [730, 161] width 45 height 17
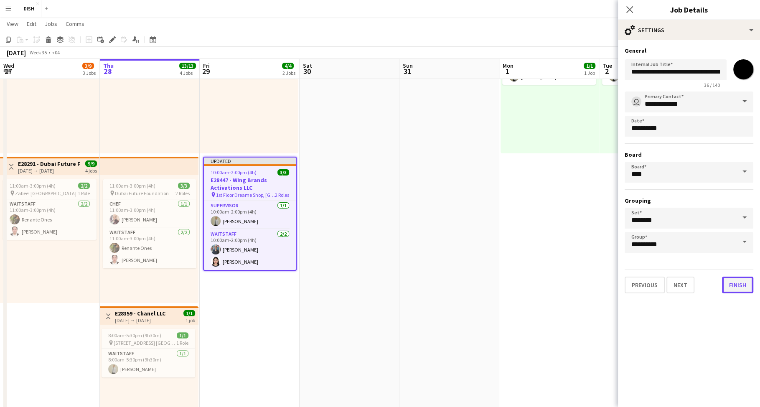
click at [733, 290] on button "Finish" at bounding box center [737, 285] width 31 height 17
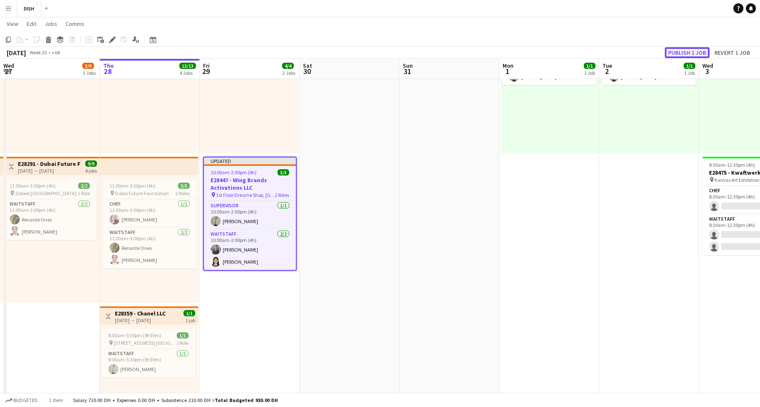
click at [680, 56] on button "Publish 1 job" at bounding box center [687, 52] width 45 height 11
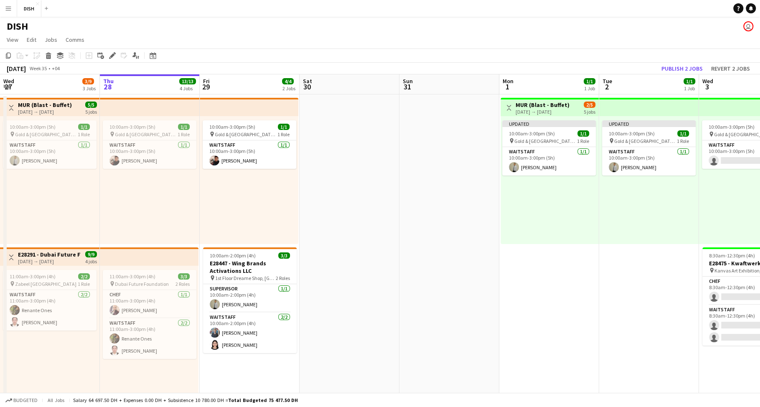
click at [578, 237] on div "Updated 10:00am-3:00pm (5h) 1/1 pin Gold & Diamond Park, Sheikh Zayed Rd - Al Q…" at bounding box center [550, 180] width 98 height 128
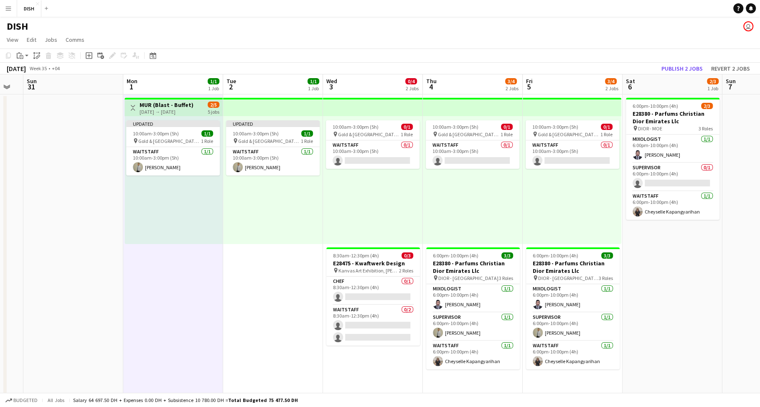
scroll to position [0, 318]
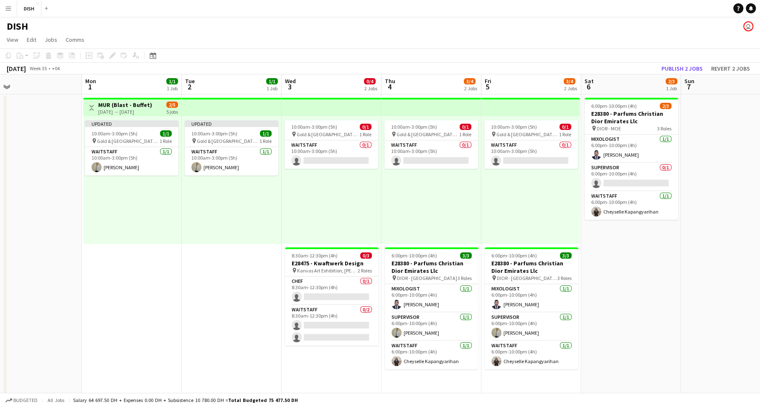
scroll to position [0, 359]
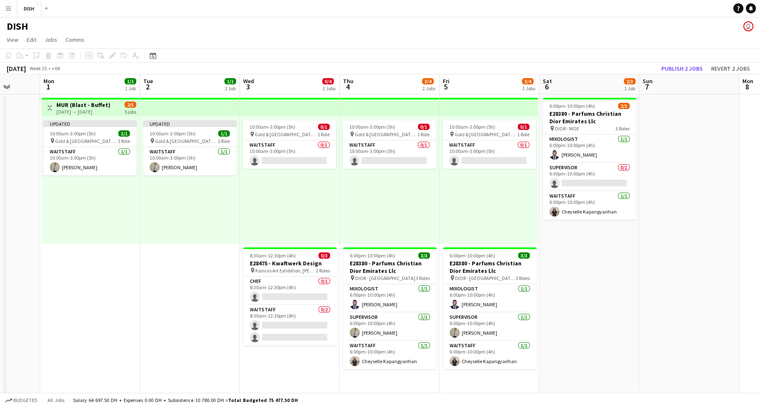
click at [162, 99] on app-top-bar at bounding box center [190, 107] width 100 height 18
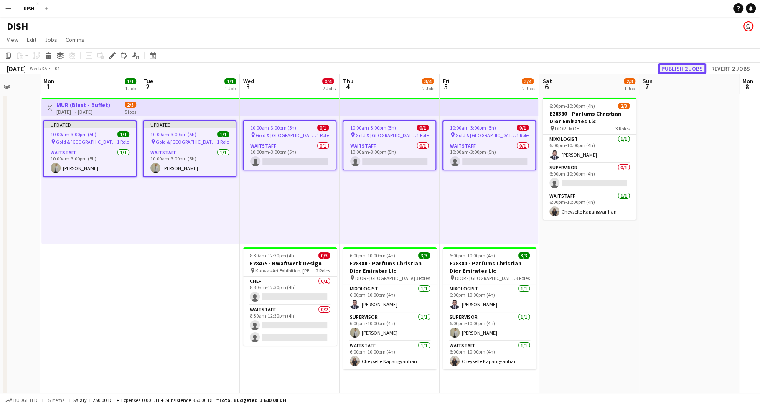
click at [679, 68] on button "Publish 2 jobs" at bounding box center [682, 68] width 48 height 11
